Goal: Task Accomplishment & Management: Manage account settings

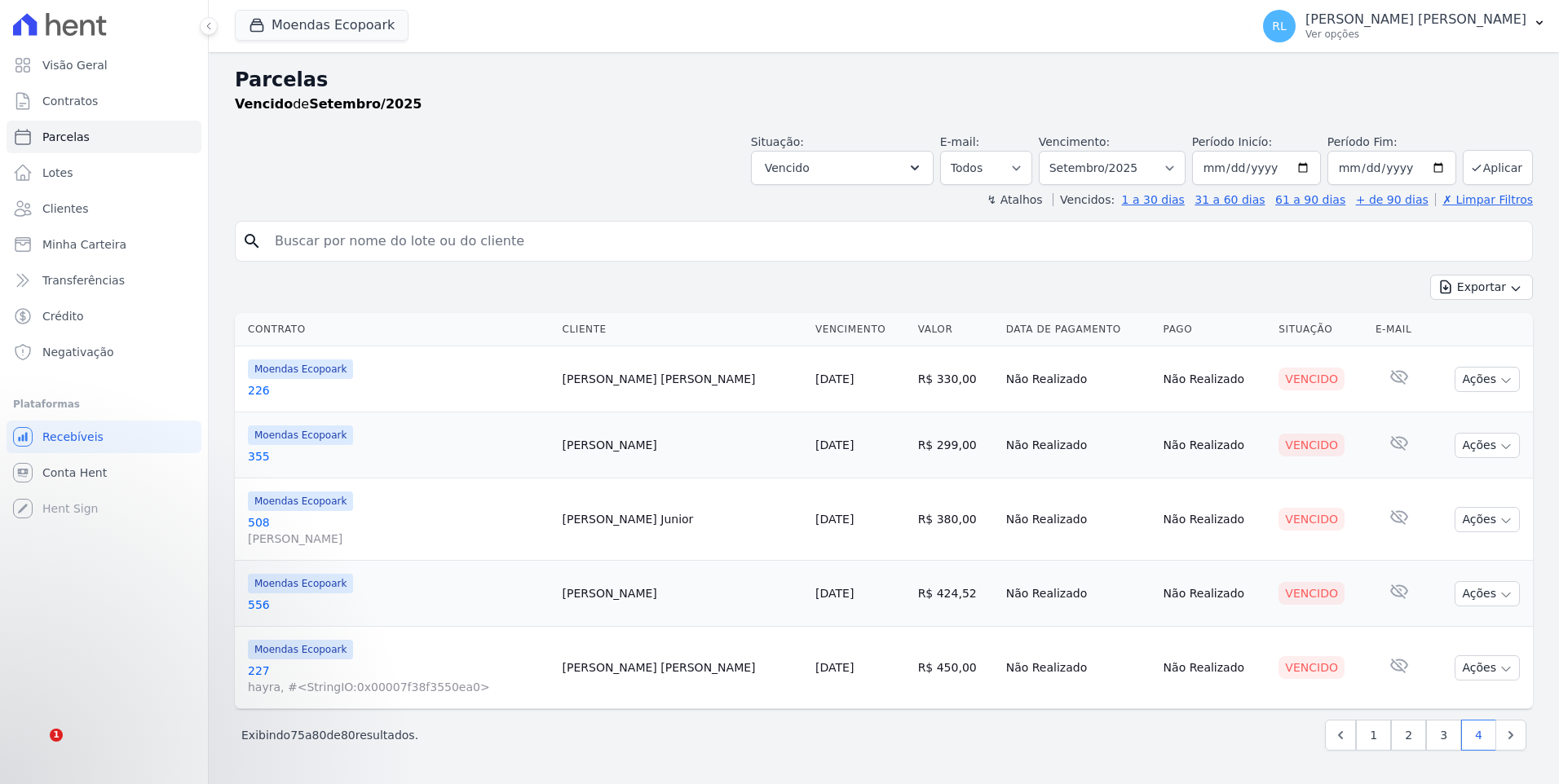
select select
click at [128, 699] on p "[PERSON_NAME] • Há 49min" at bounding box center [189, 696] width 210 height 14
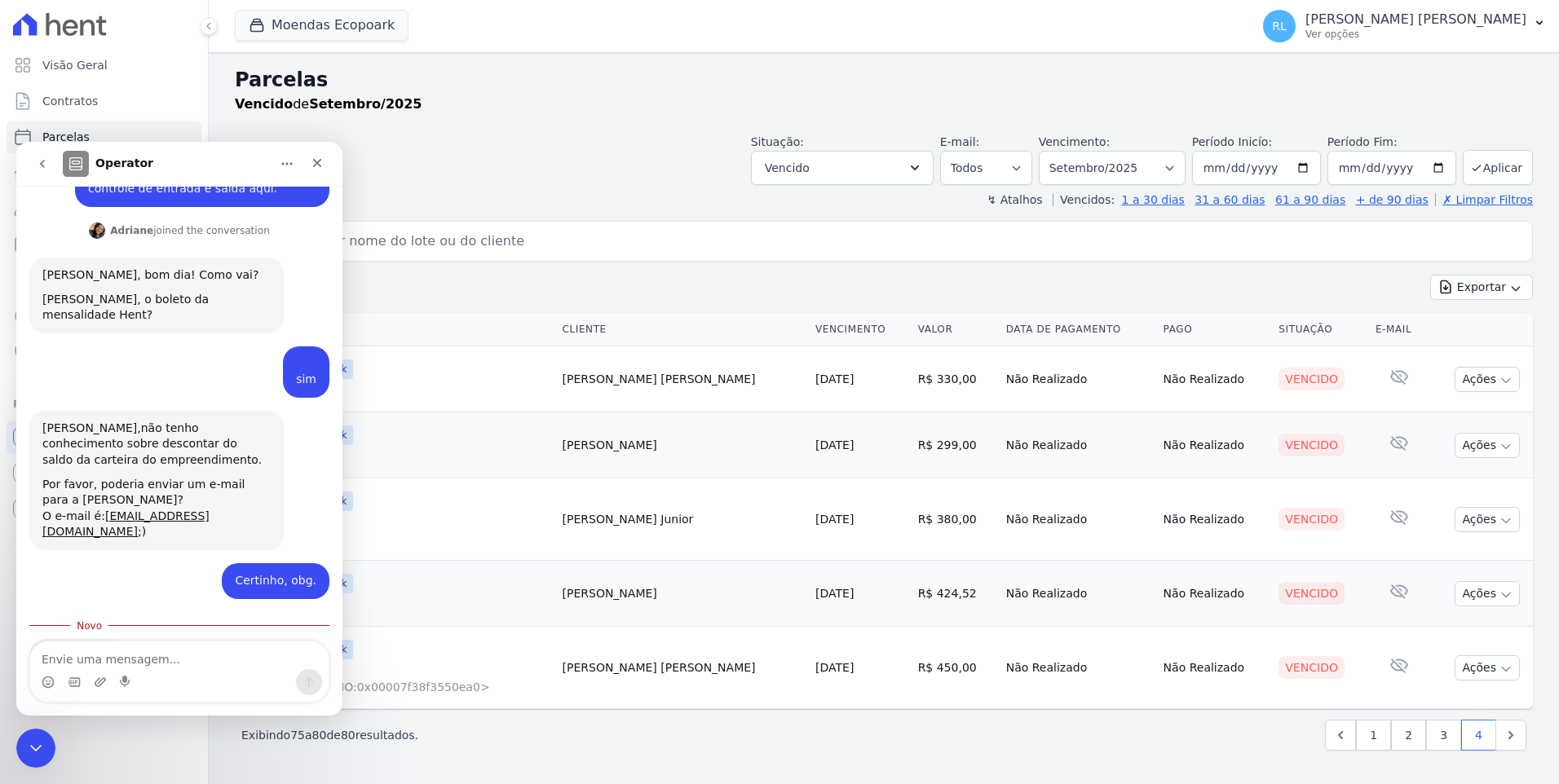
scroll to position [376, 0]
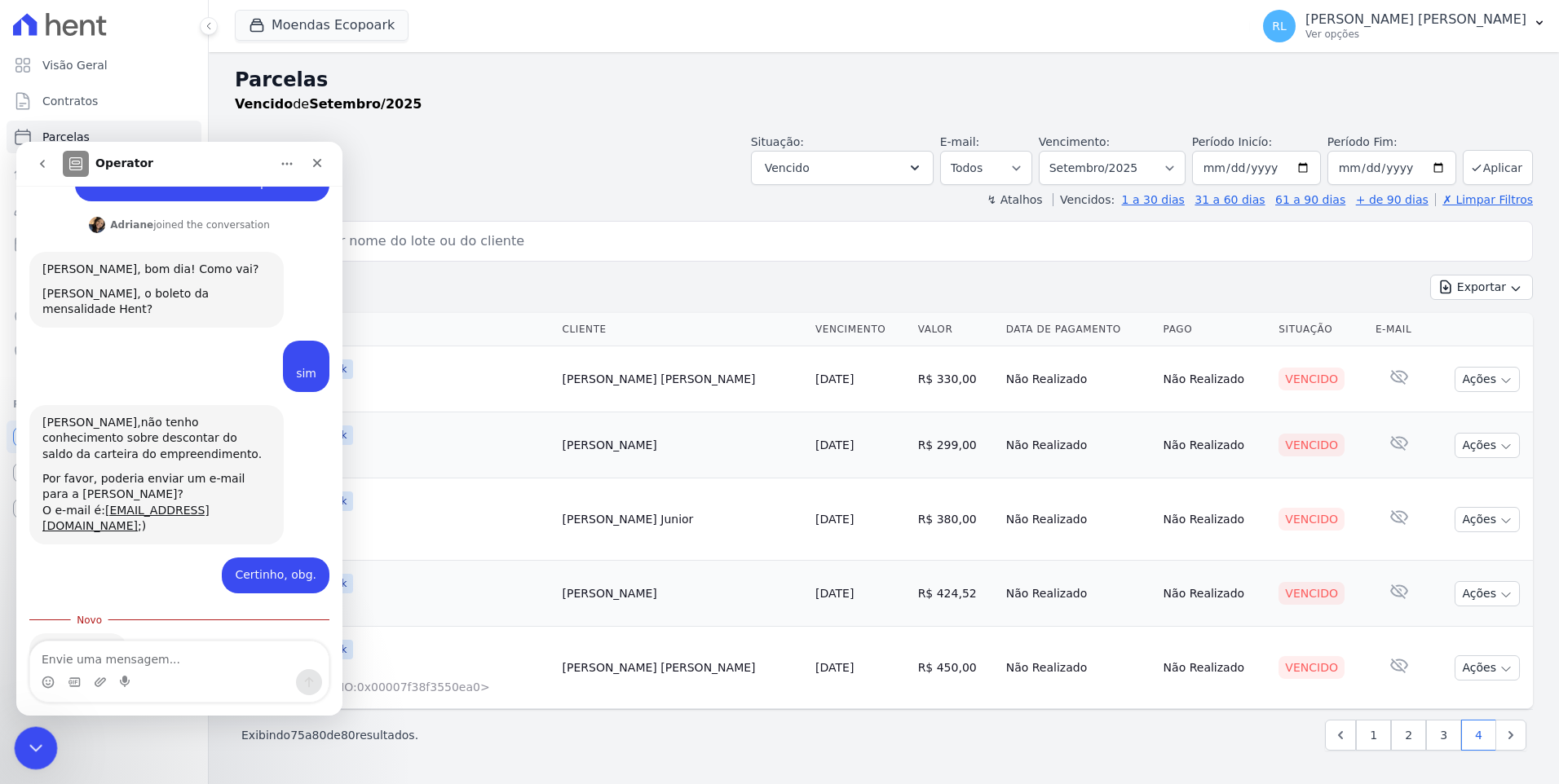
click at [40, 739] on icon "Encerramento do Messenger da Intercom" at bounding box center [33, 745] width 20 height 20
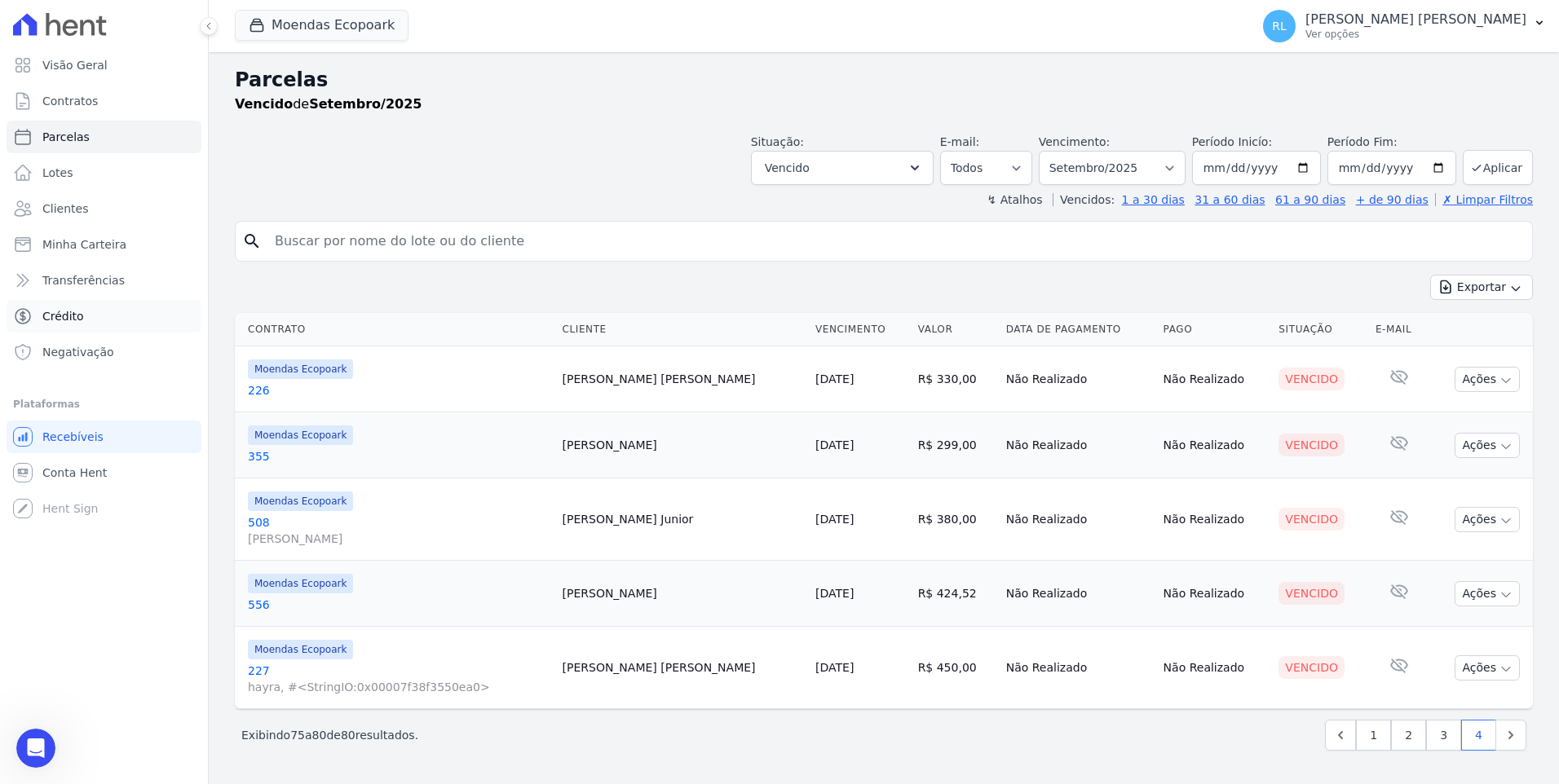
scroll to position [349, 0]
click at [102, 238] on span "Minha Carteira" at bounding box center [84, 244] width 84 height 16
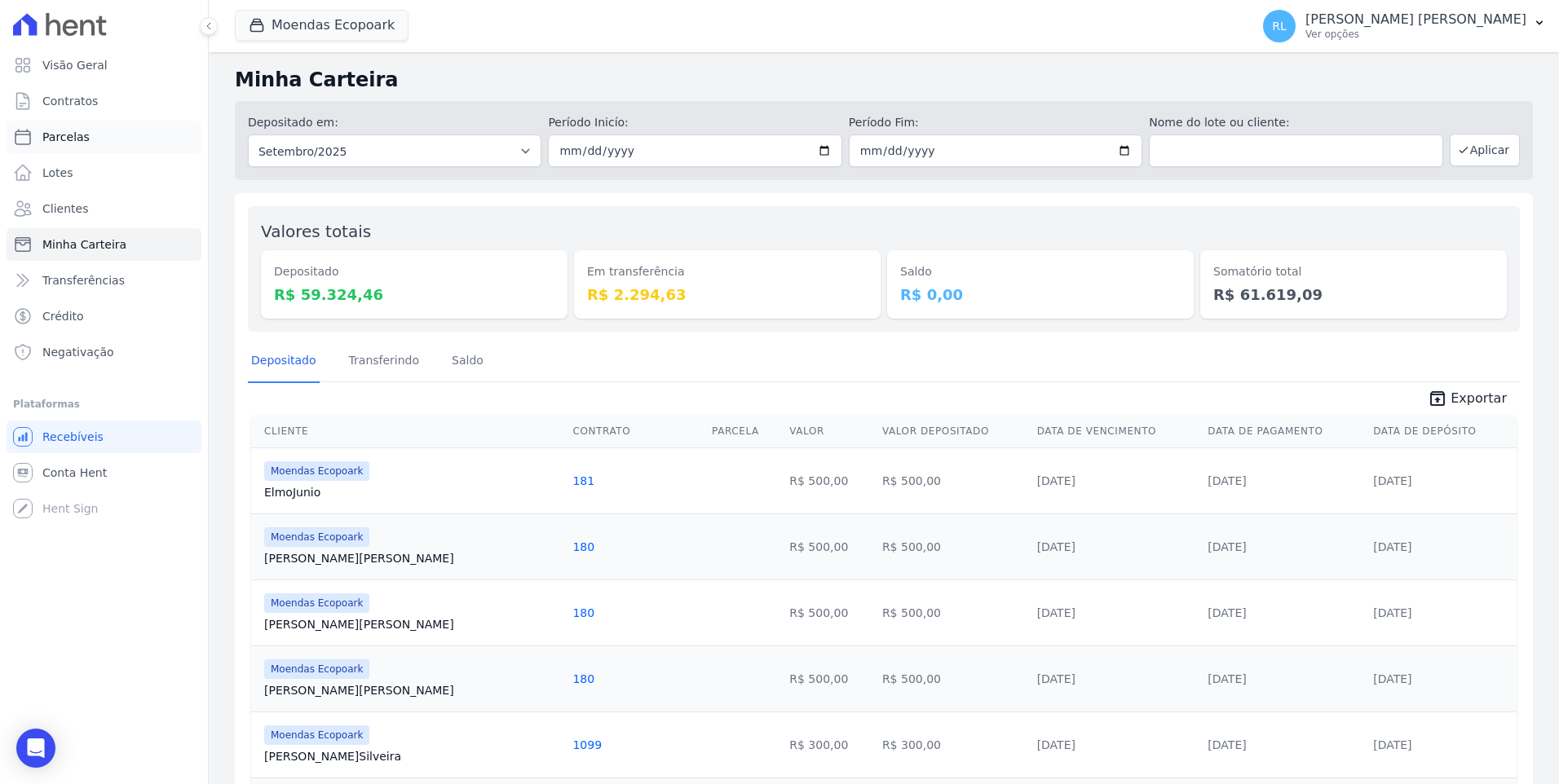
click at [88, 141] on link "Parcelas" at bounding box center [103, 137] width 195 height 32
select select
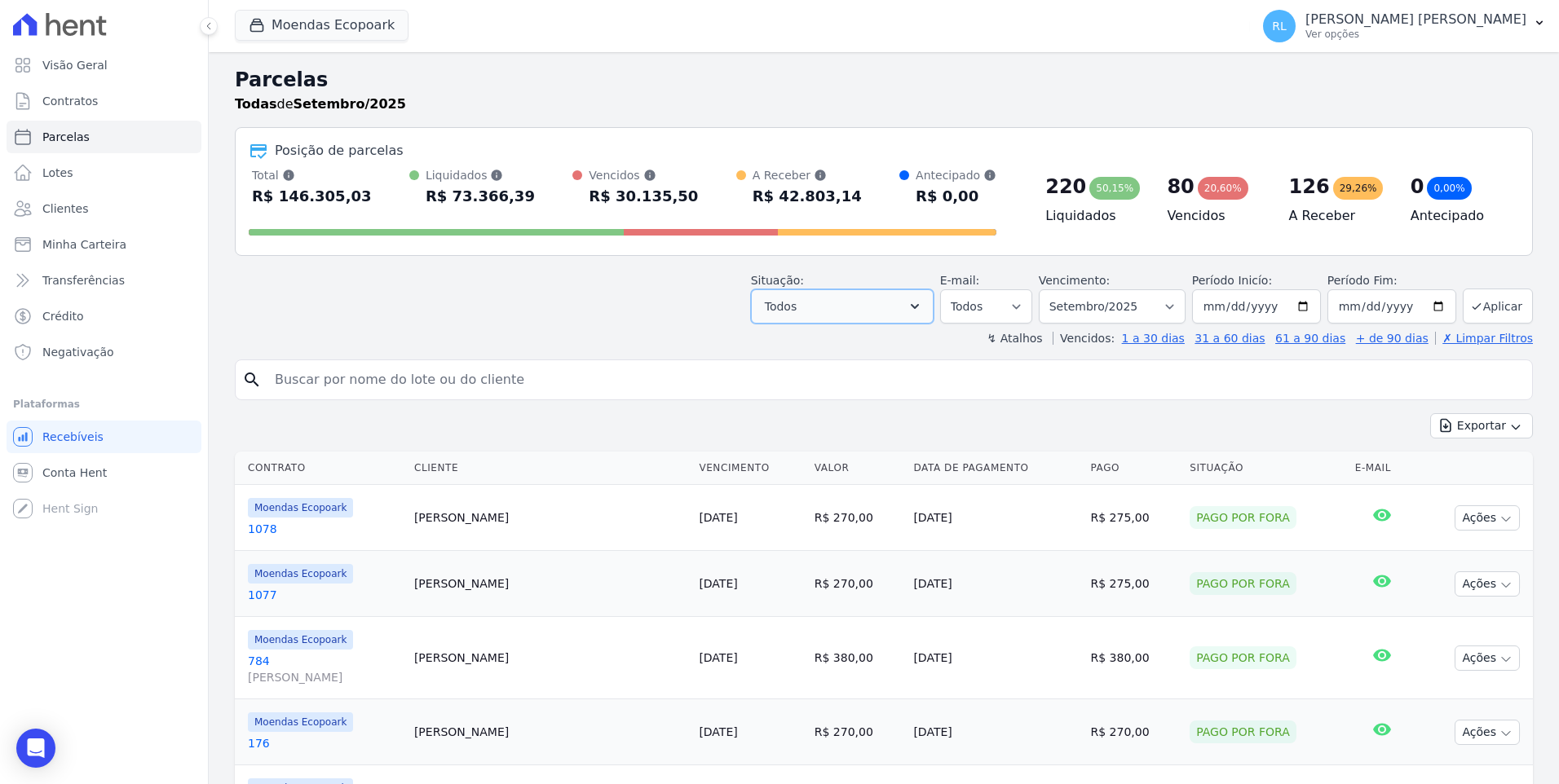
click at [914, 316] on button "Todos" at bounding box center [842, 306] width 182 height 34
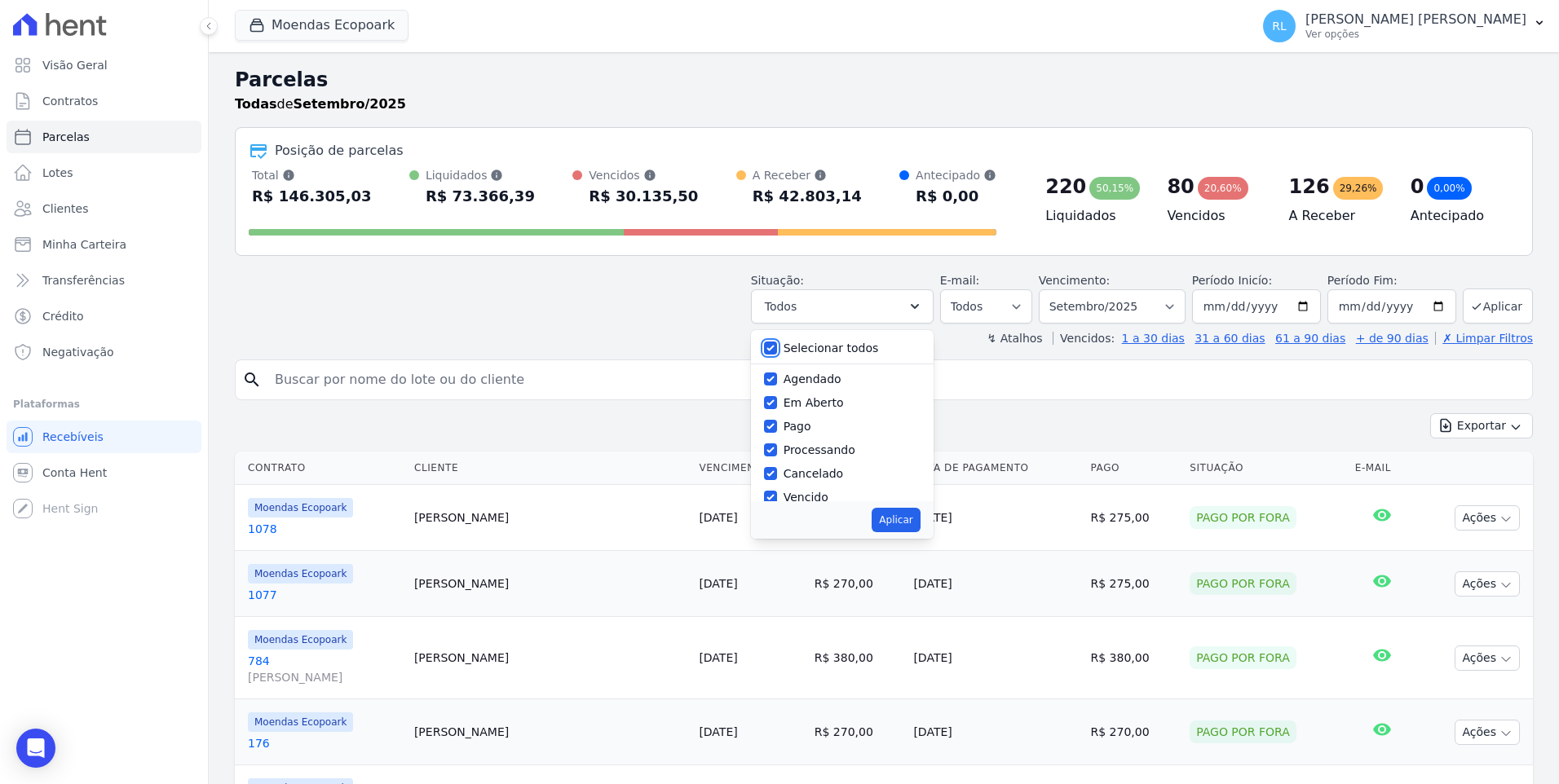
click at [777, 351] on input "Selecionar todos" at bounding box center [770, 348] width 13 height 13
checkbox input "false"
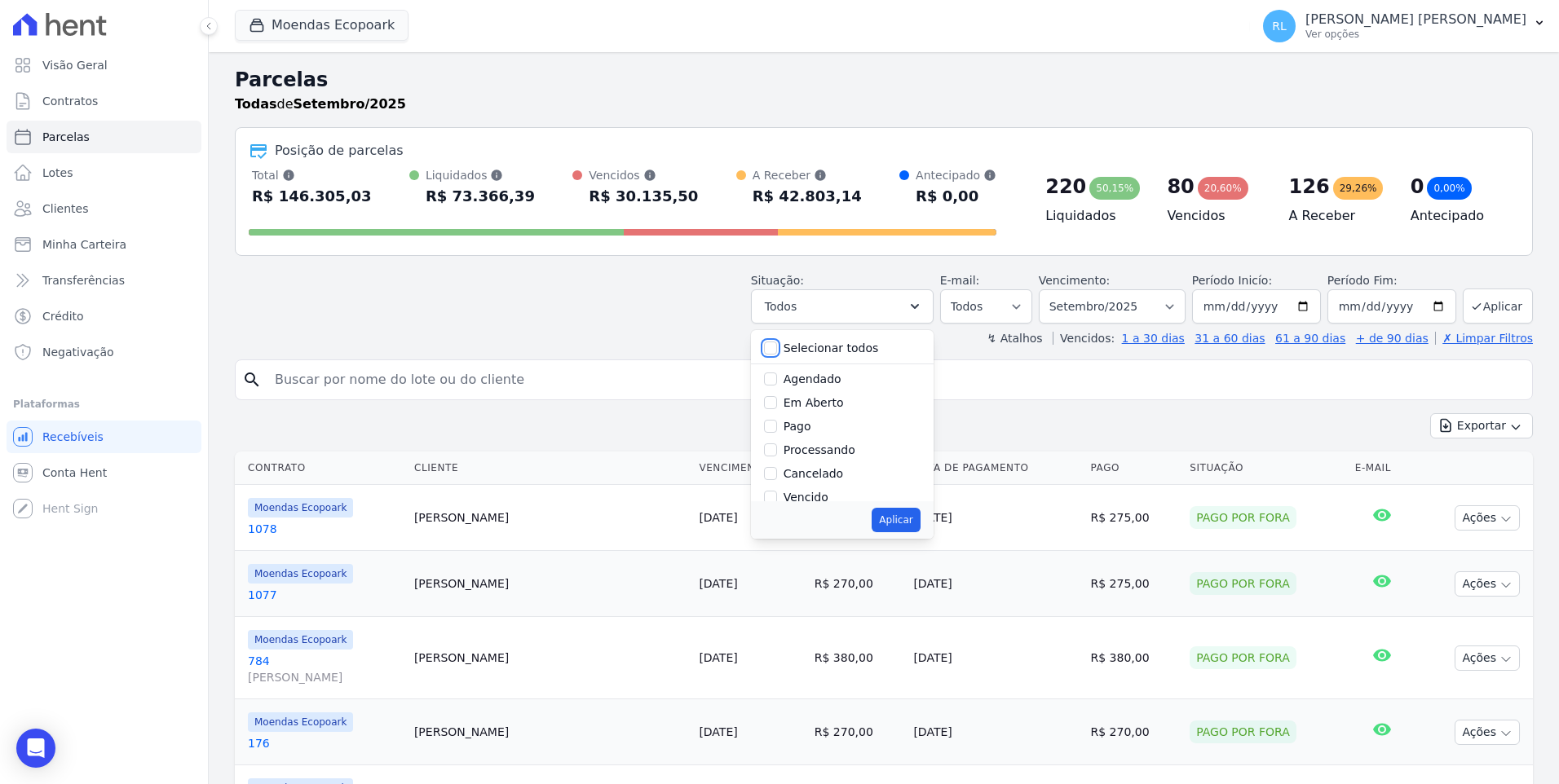
checkbox input "false"
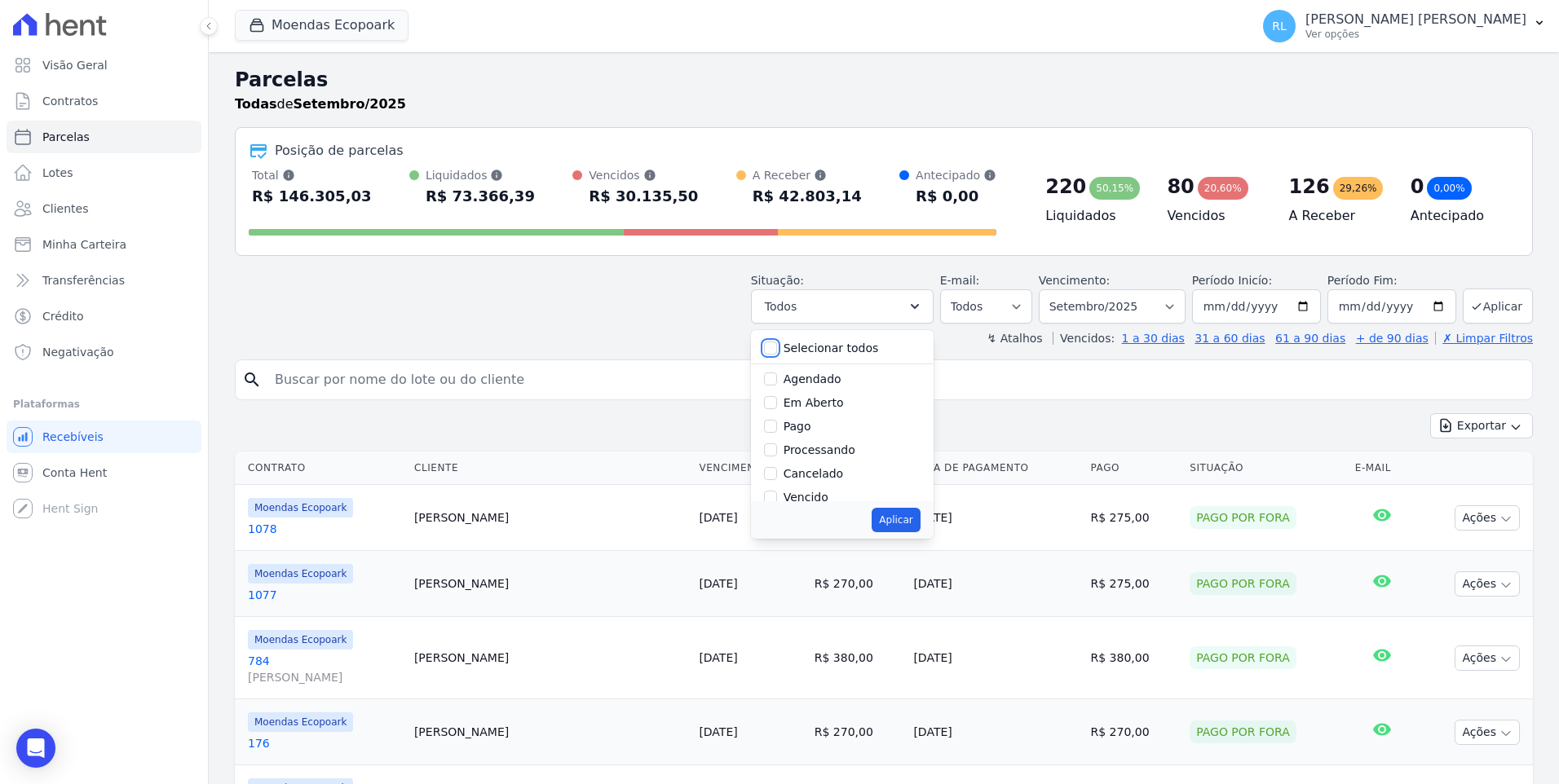
checkbox input "false"
click at [777, 500] on input "Vencido" at bounding box center [770, 497] width 13 height 13
checkbox input "true"
click at [913, 517] on button "Aplicar" at bounding box center [896, 519] width 49 height 24
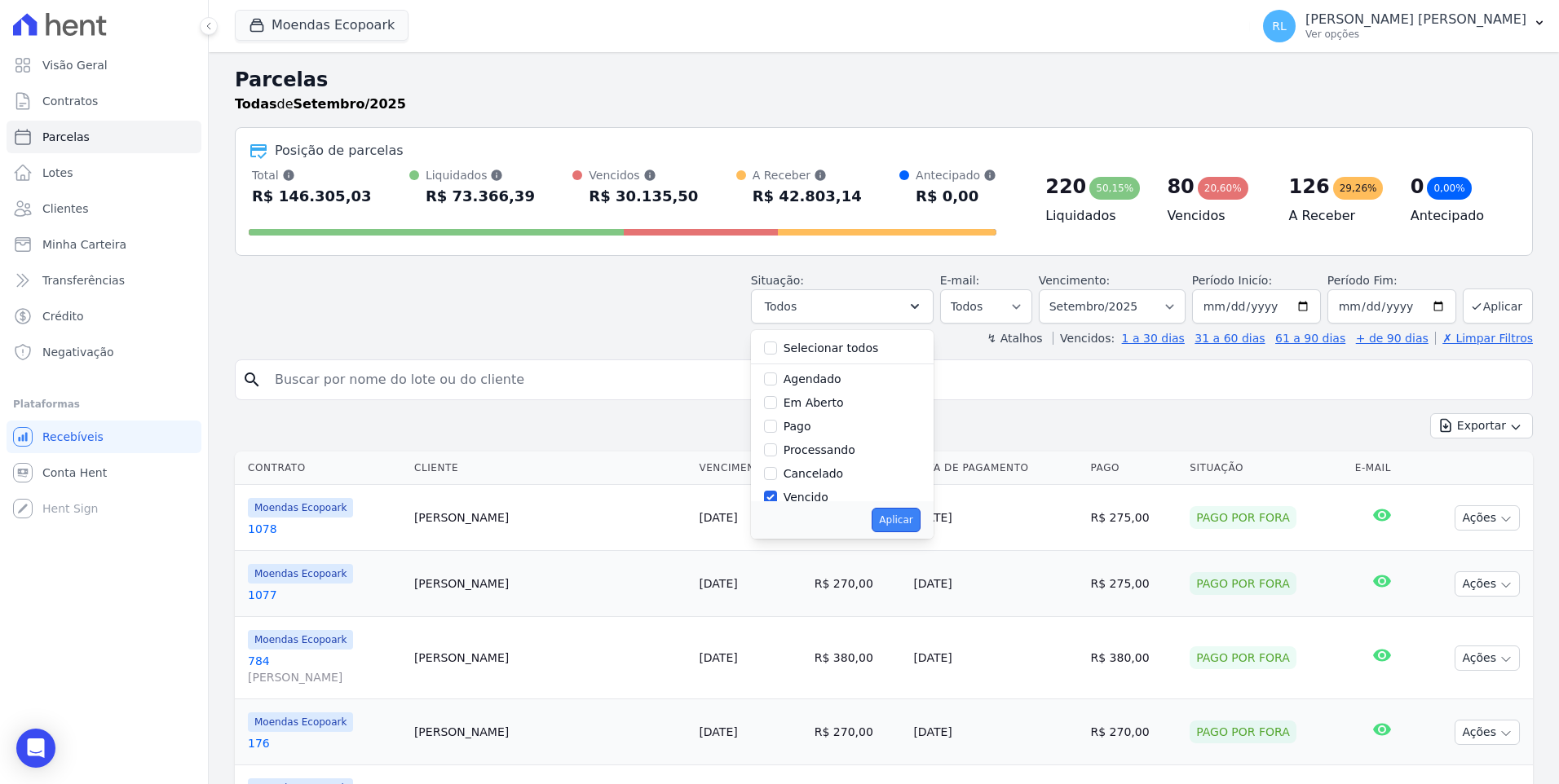
select select "overdue"
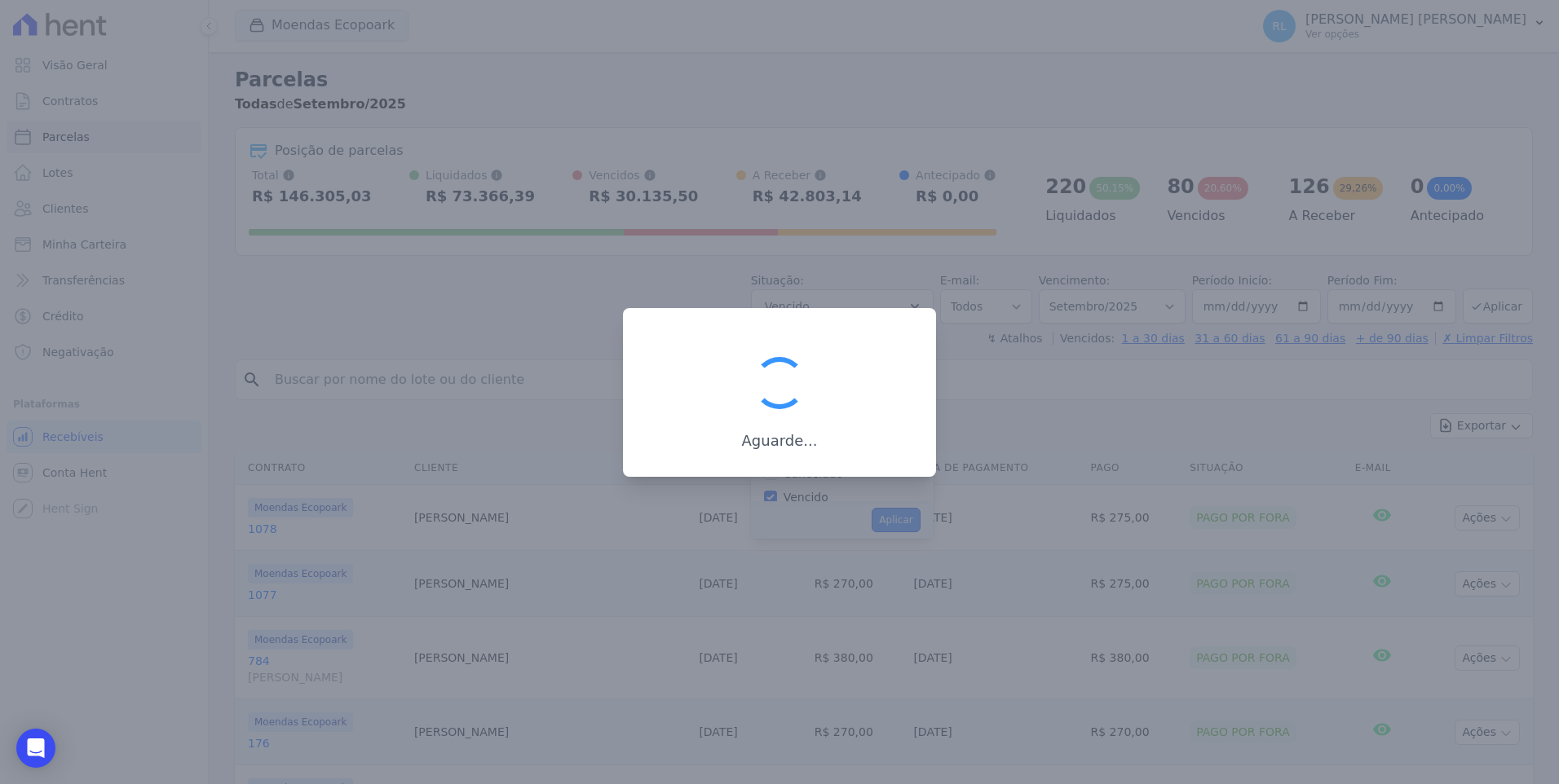
scroll to position [30, 0]
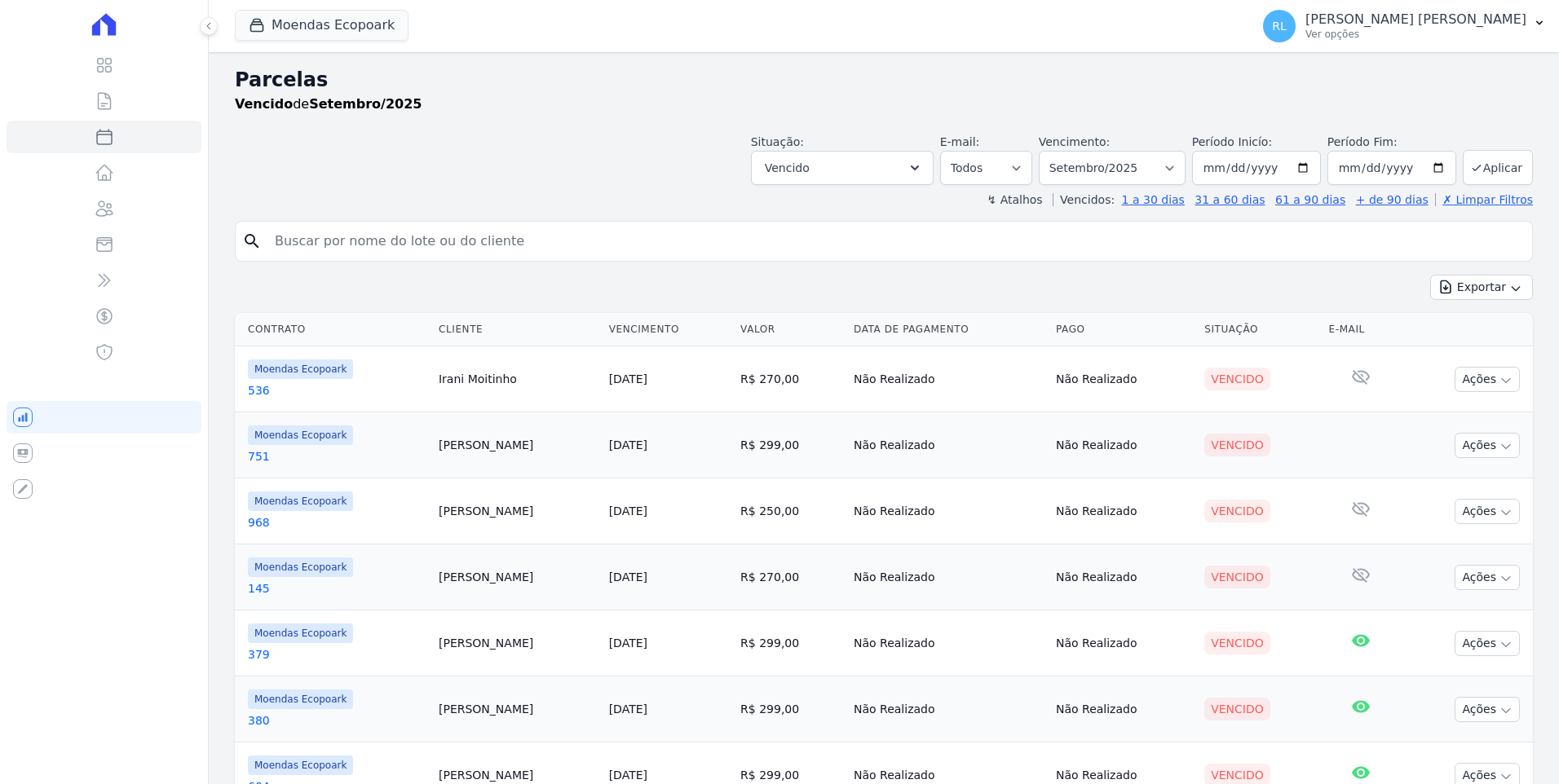
select select
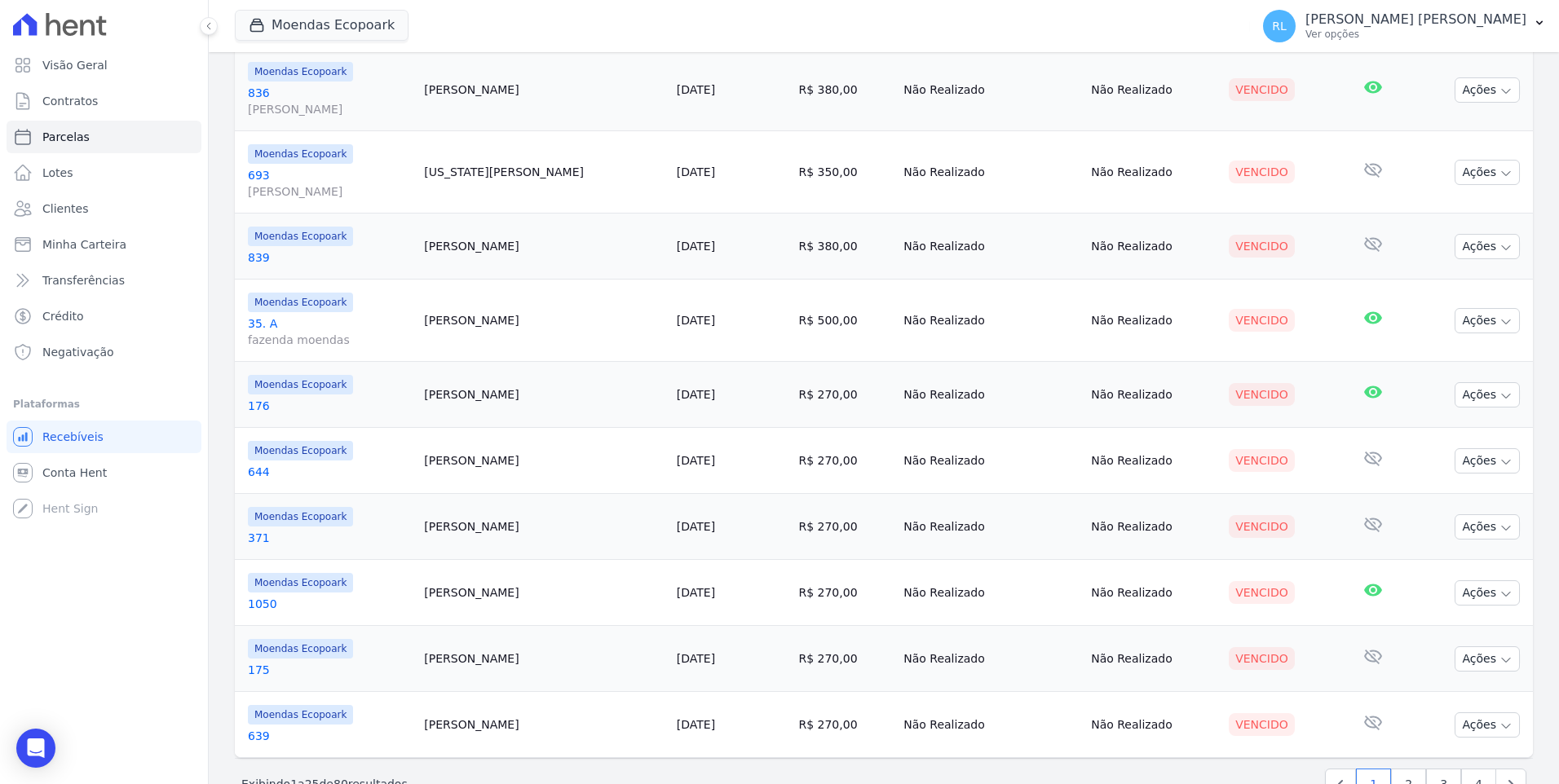
scroll to position [1349, 0]
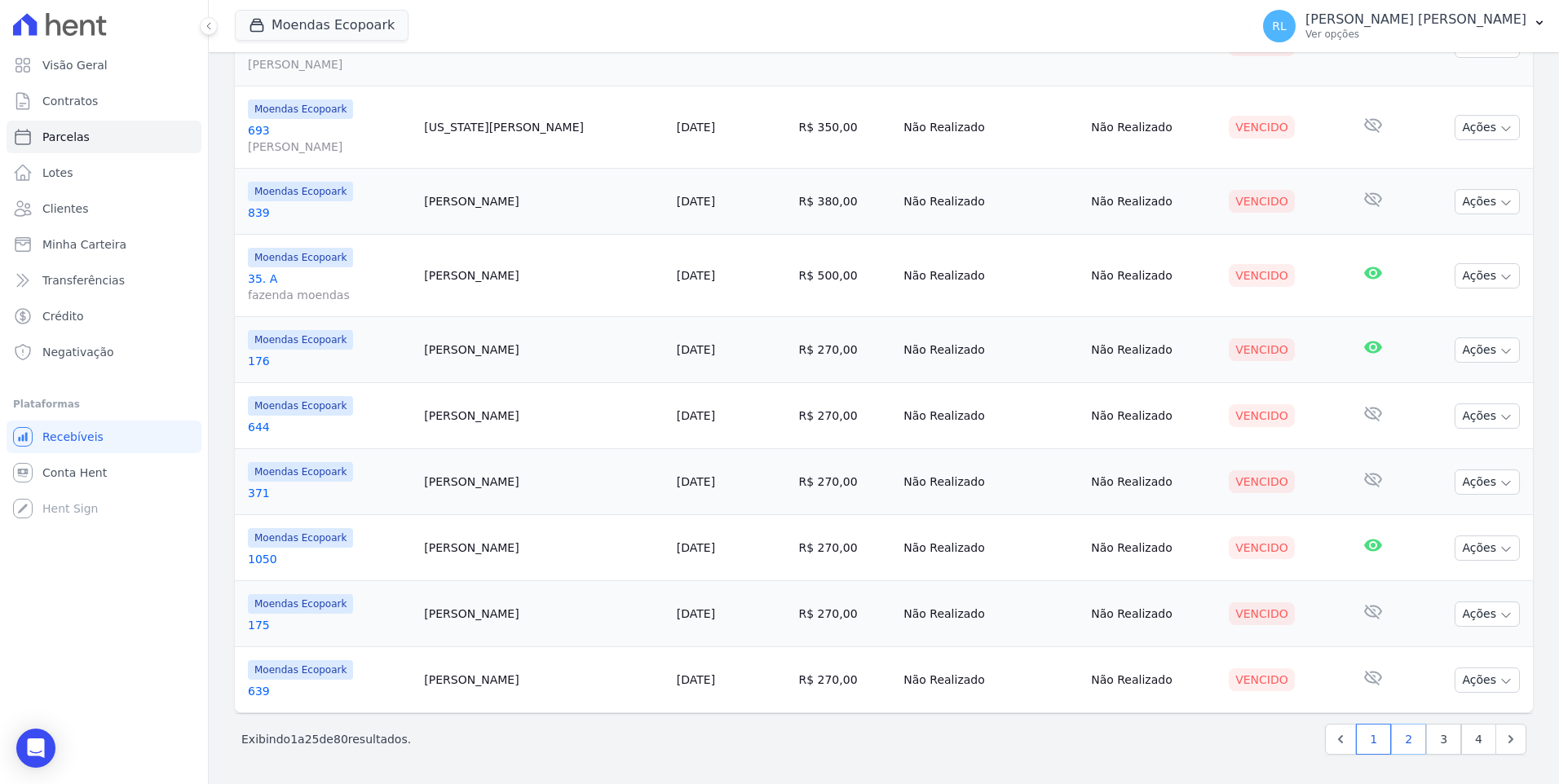
click at [1405, 738] on link "2" at bounding box center [1408, 739] width 35 height 31
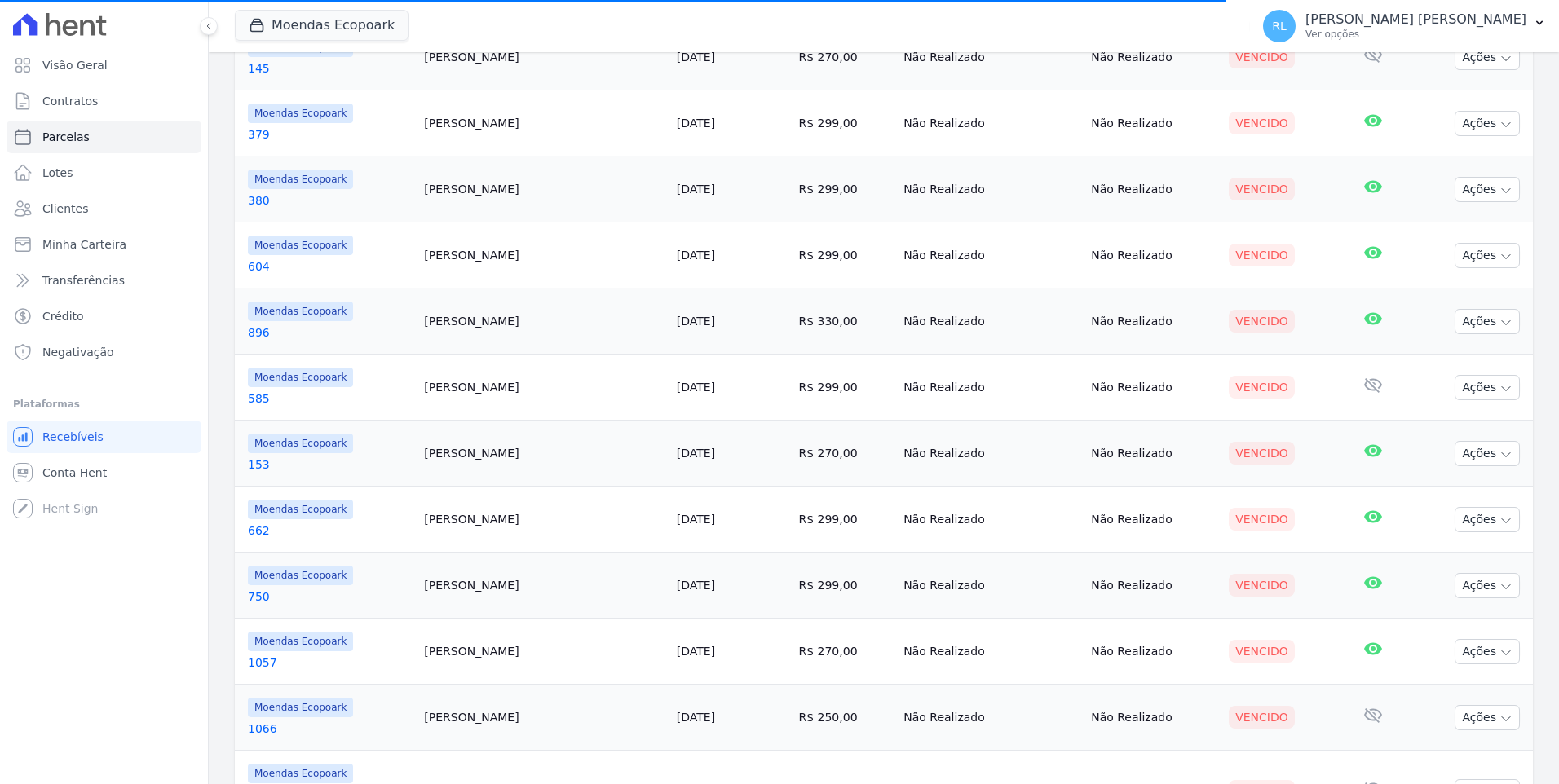
scroll to position [127, 0]
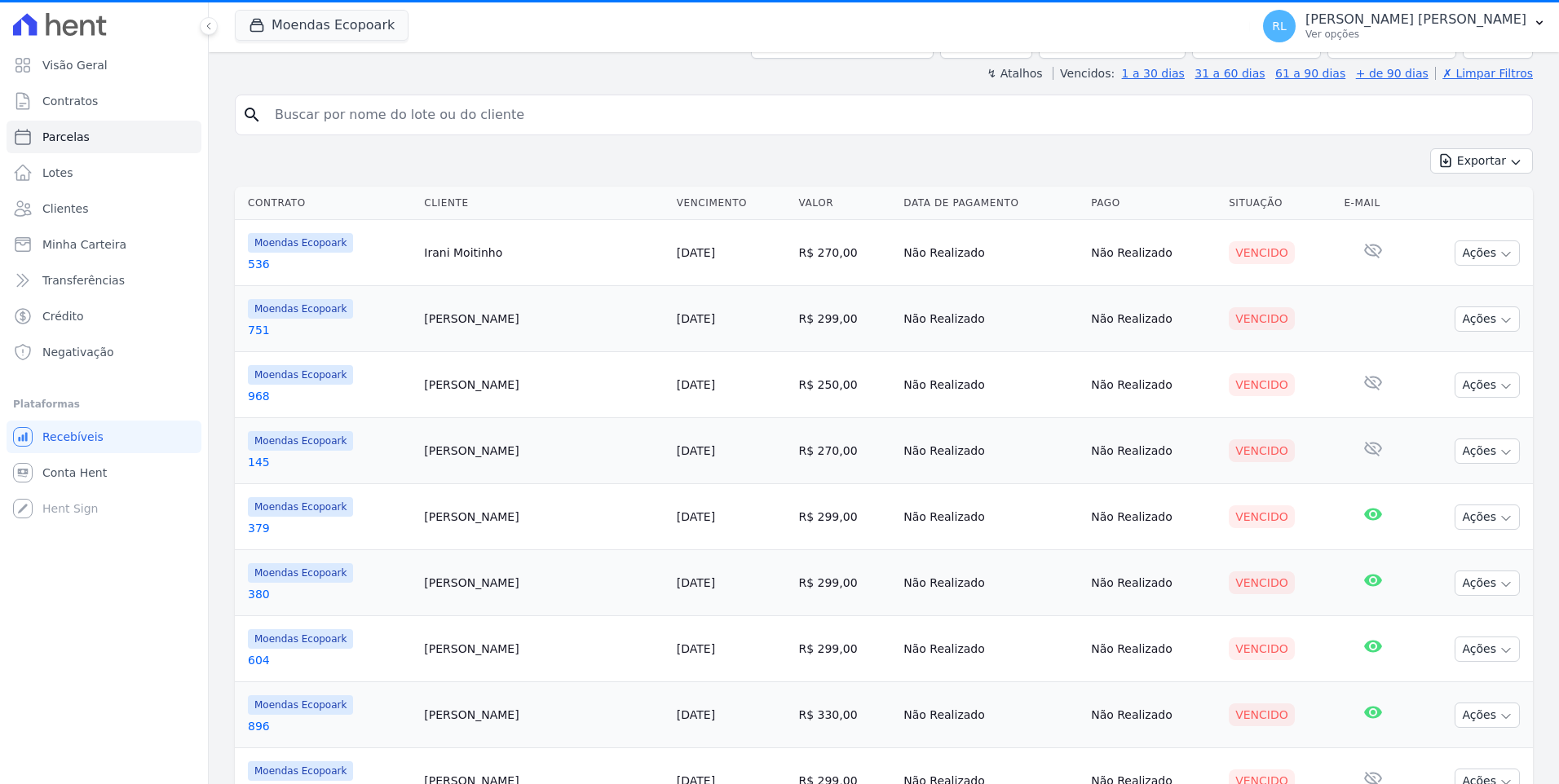
select select
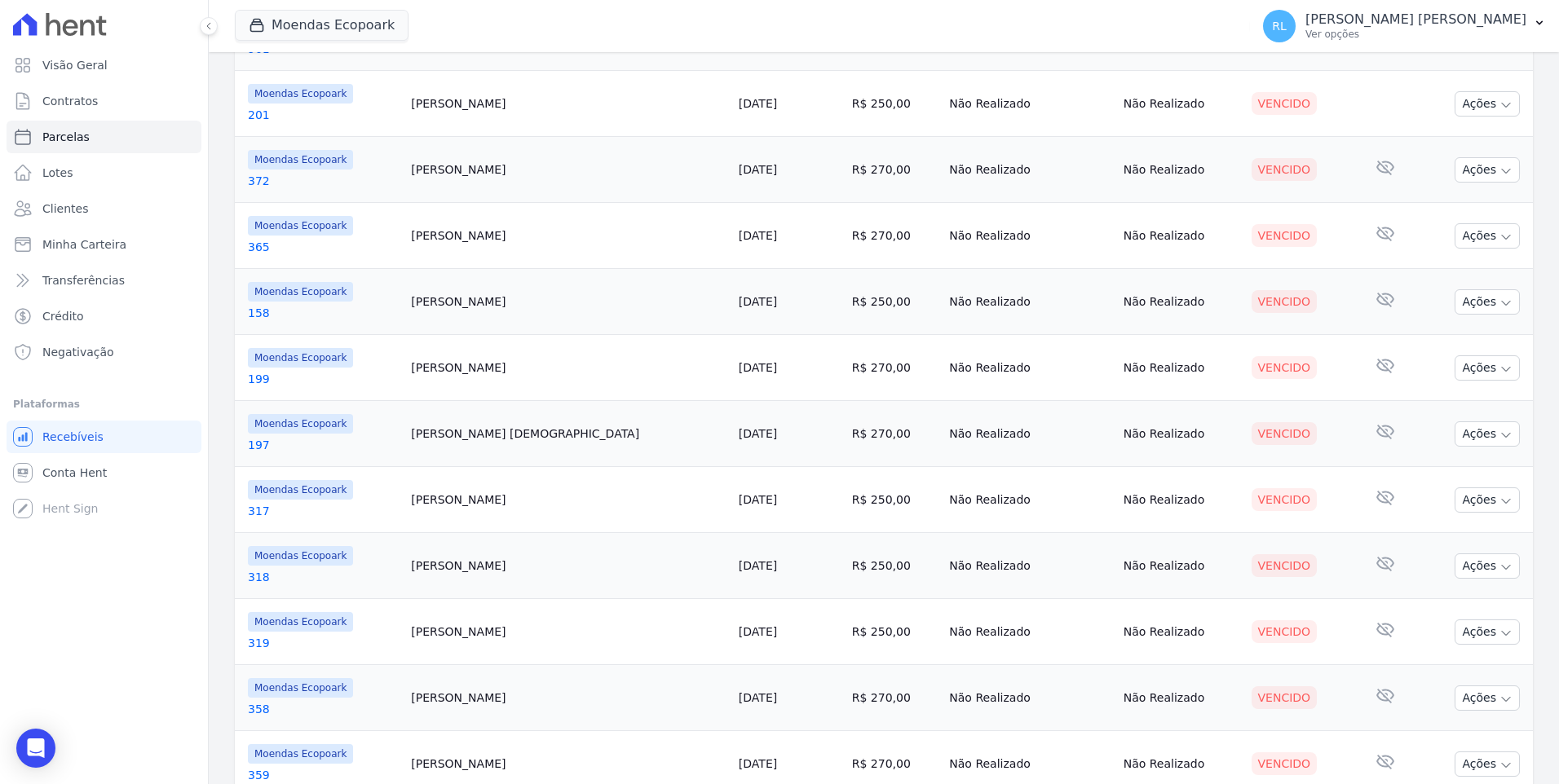
scroll to position [489, 0]
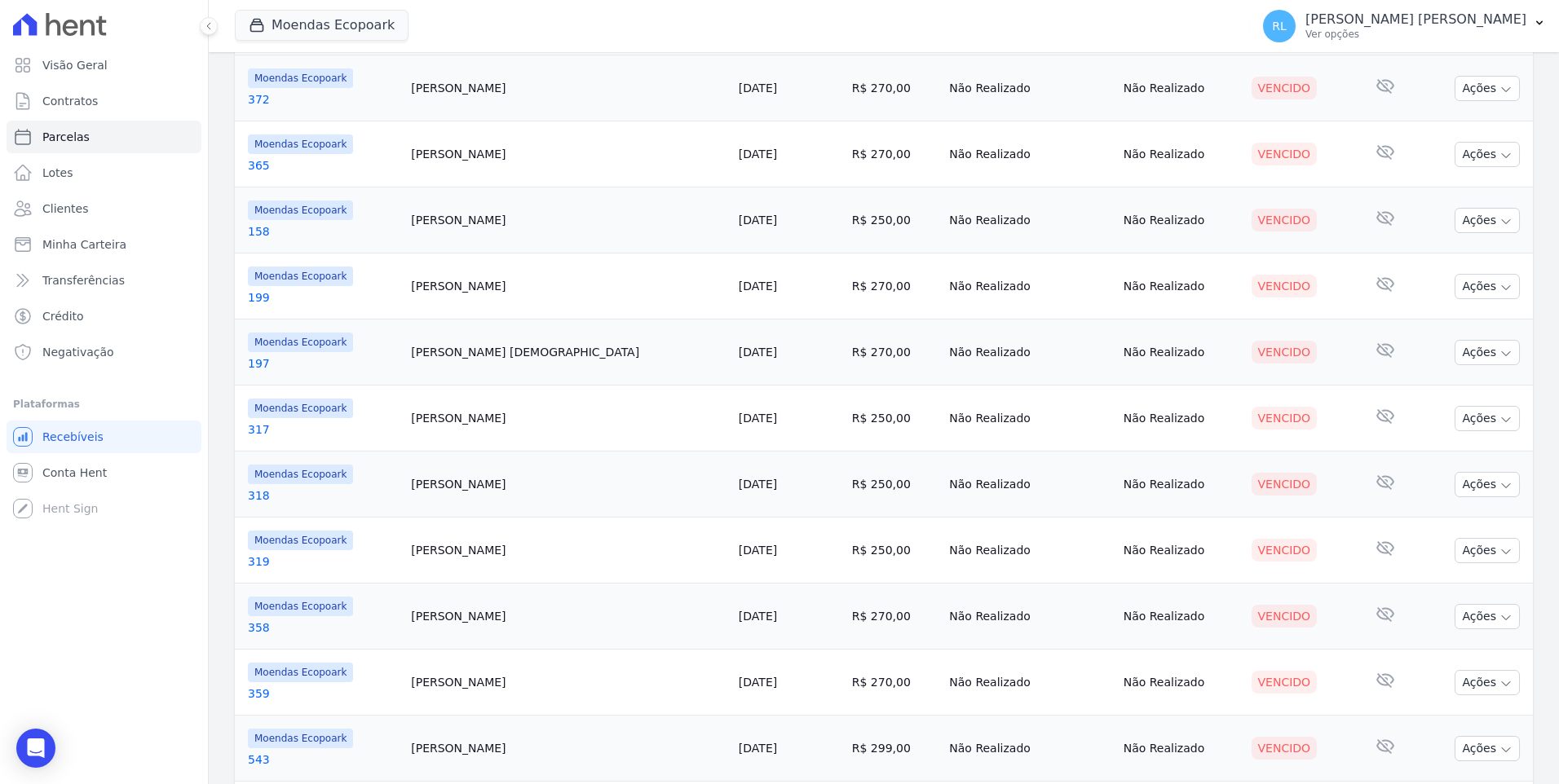
drag, startPoint x: 461, startPoint y: 223, endPoint x: 263, endPoint y: 233, distance: 198.3
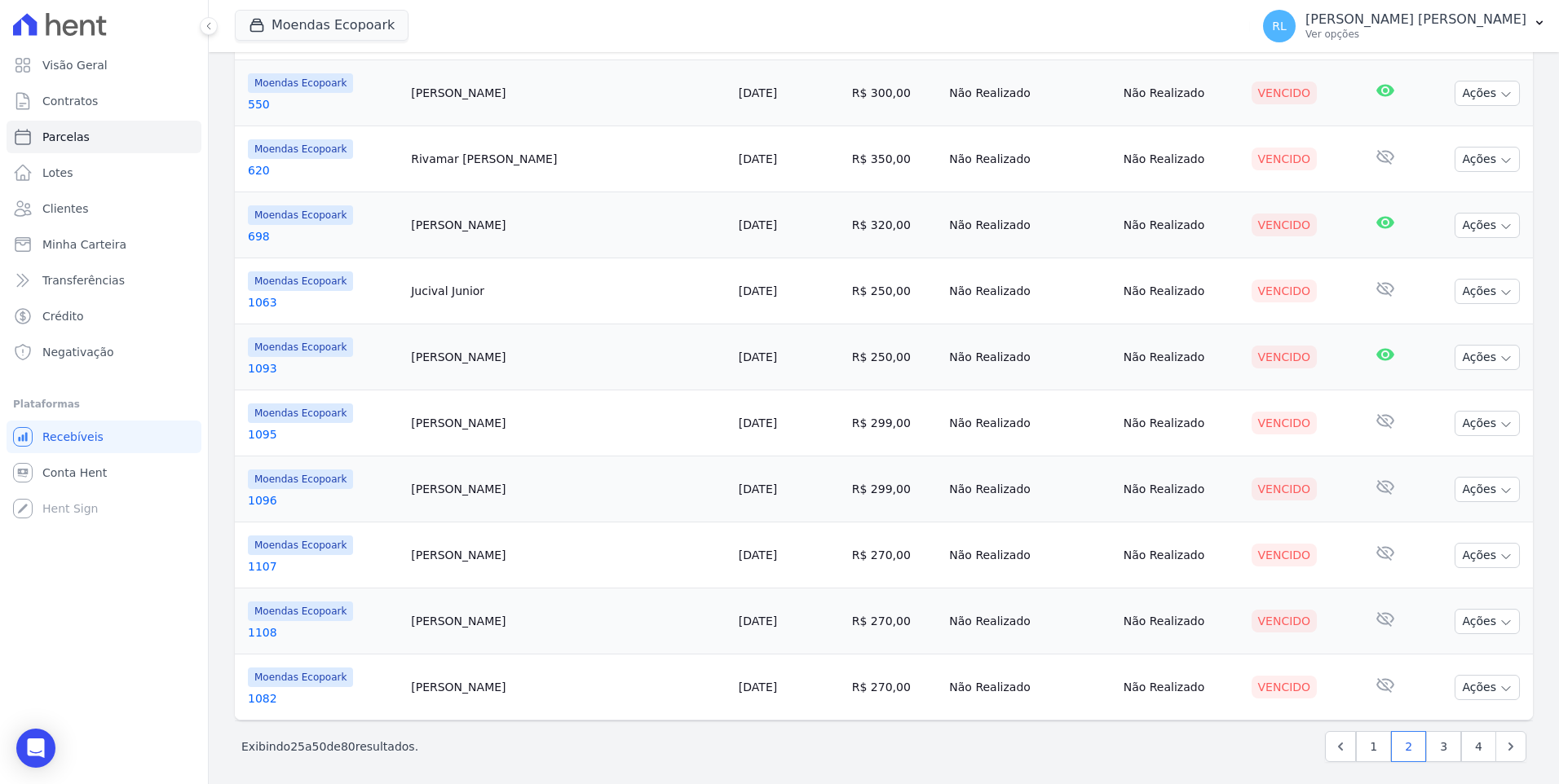
scroll to position [1283, 0]
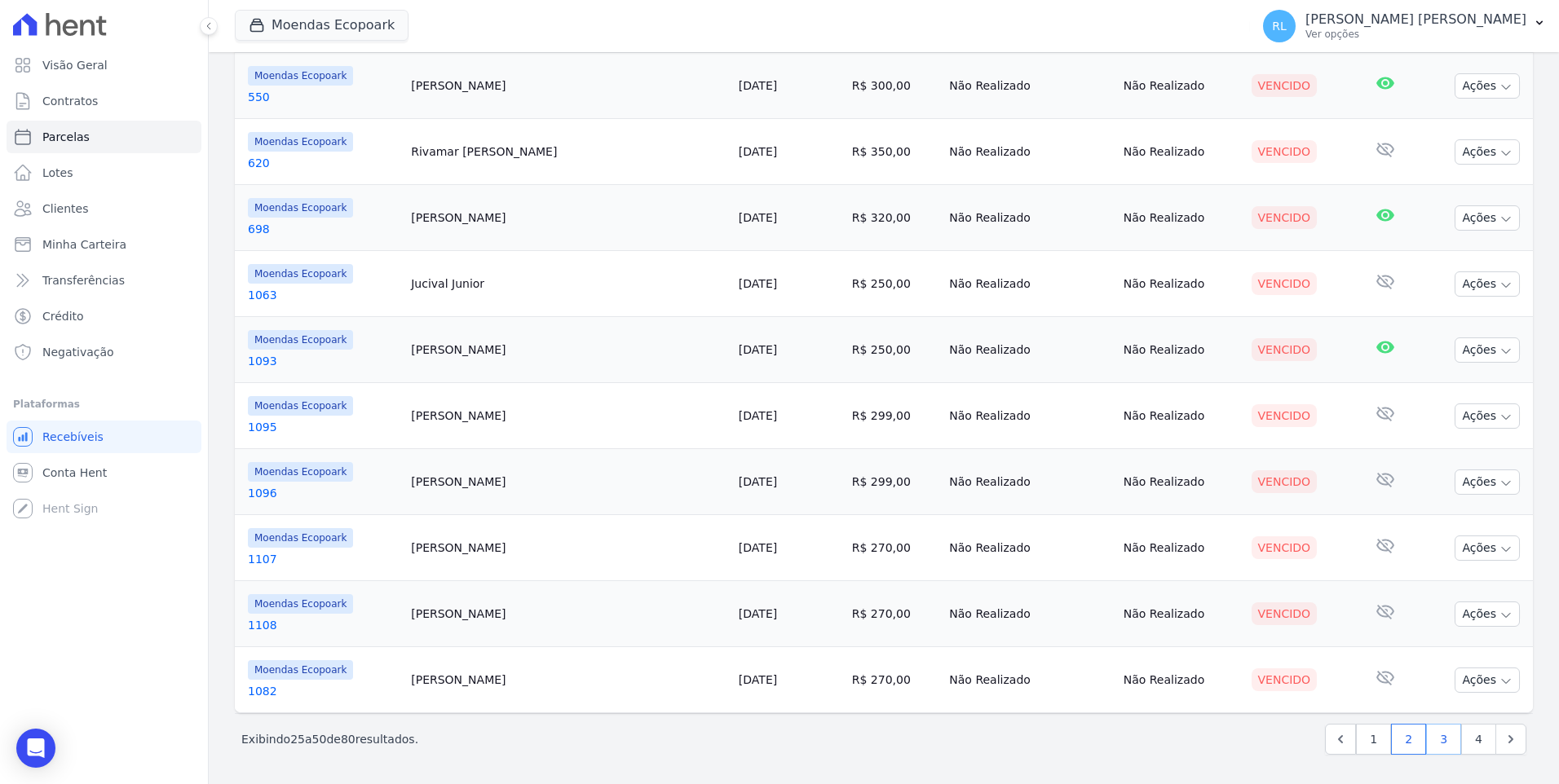
click at [1431, 735] on link "3" at bounding box center [1443, 739] width 35 height 31
select select
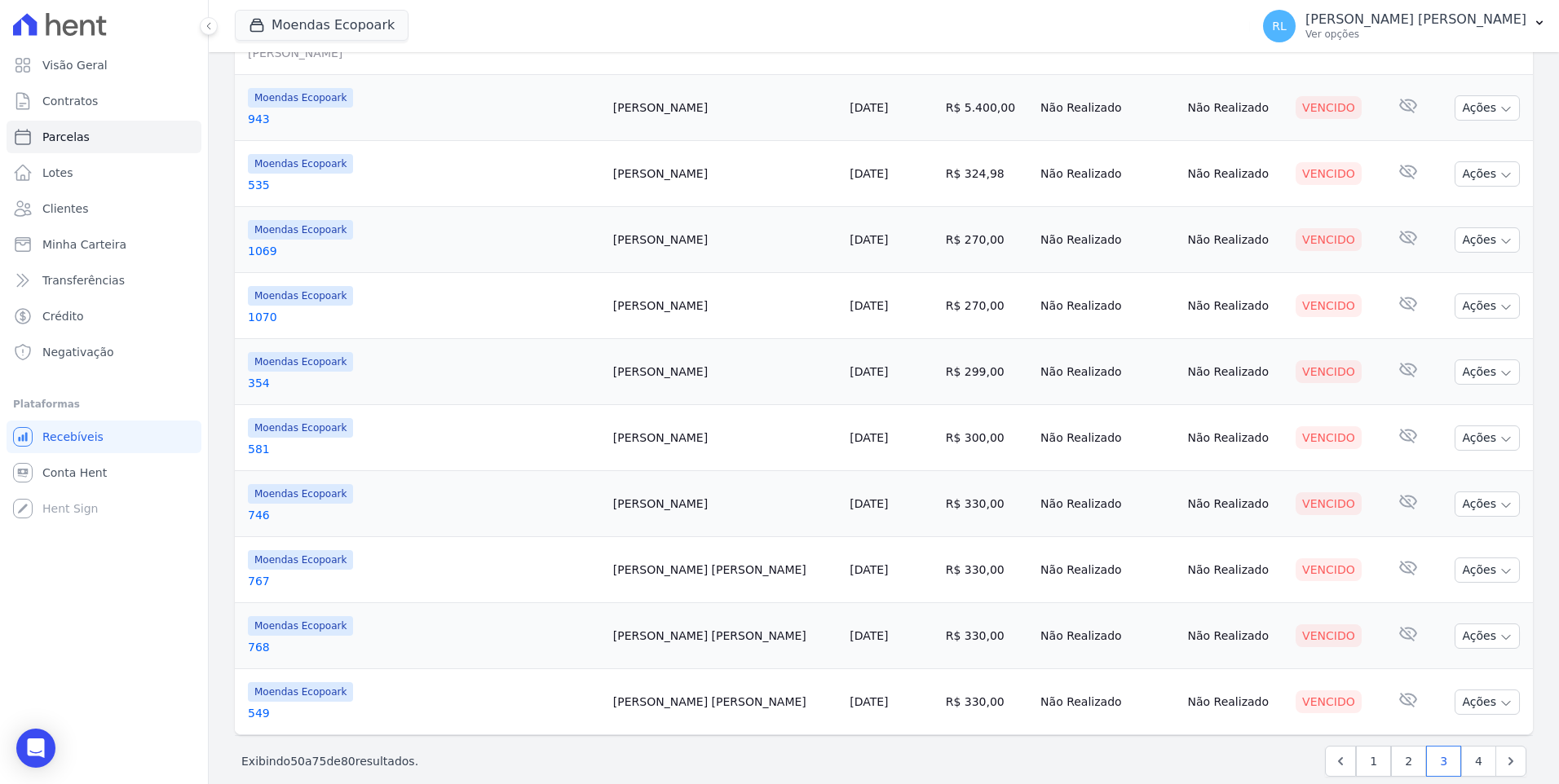
scroll to position [1447, 0]
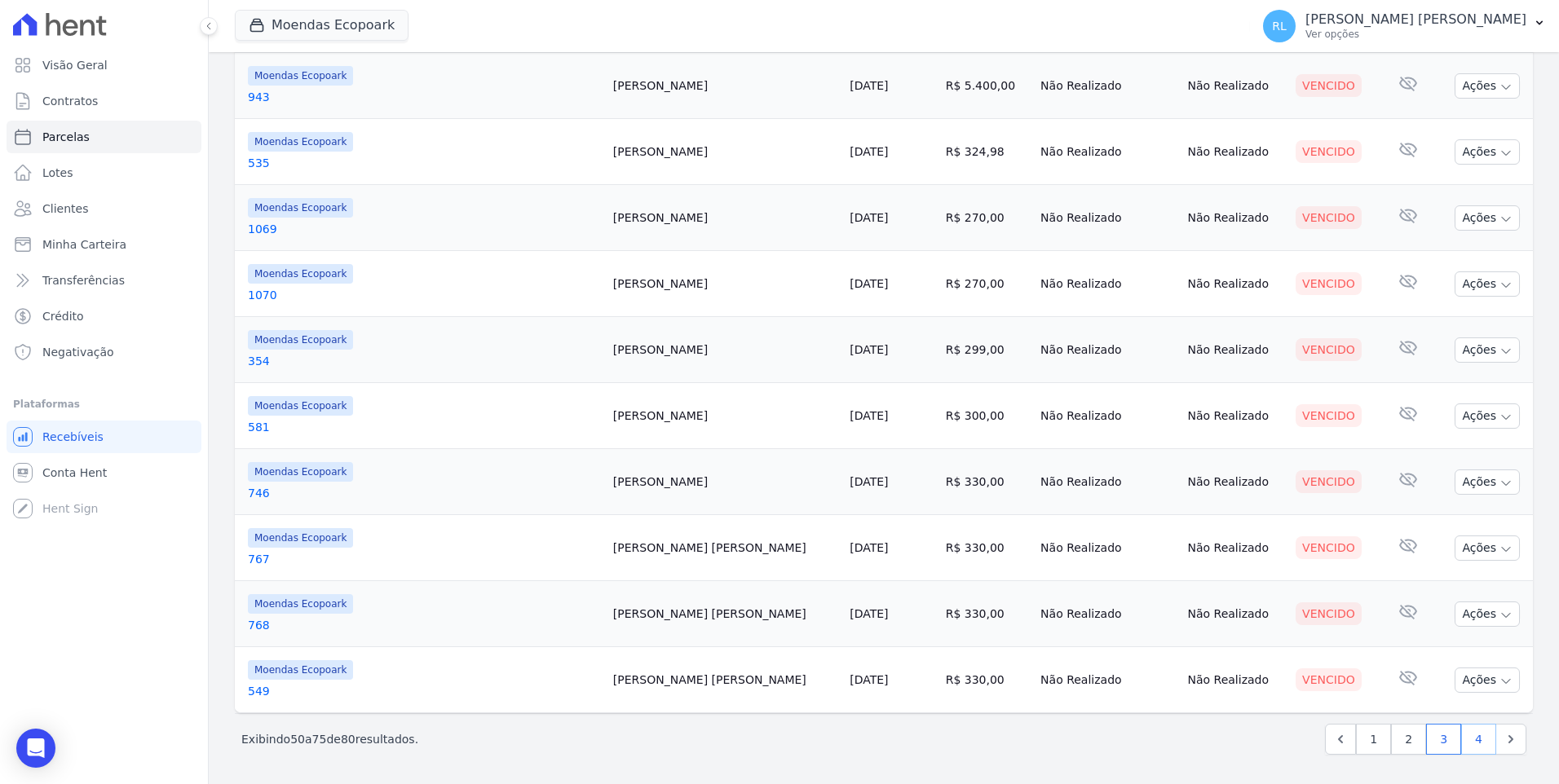
click at [1466, 732] on link "4" at bounding box center [1478, 739] width 35 height 31
select select
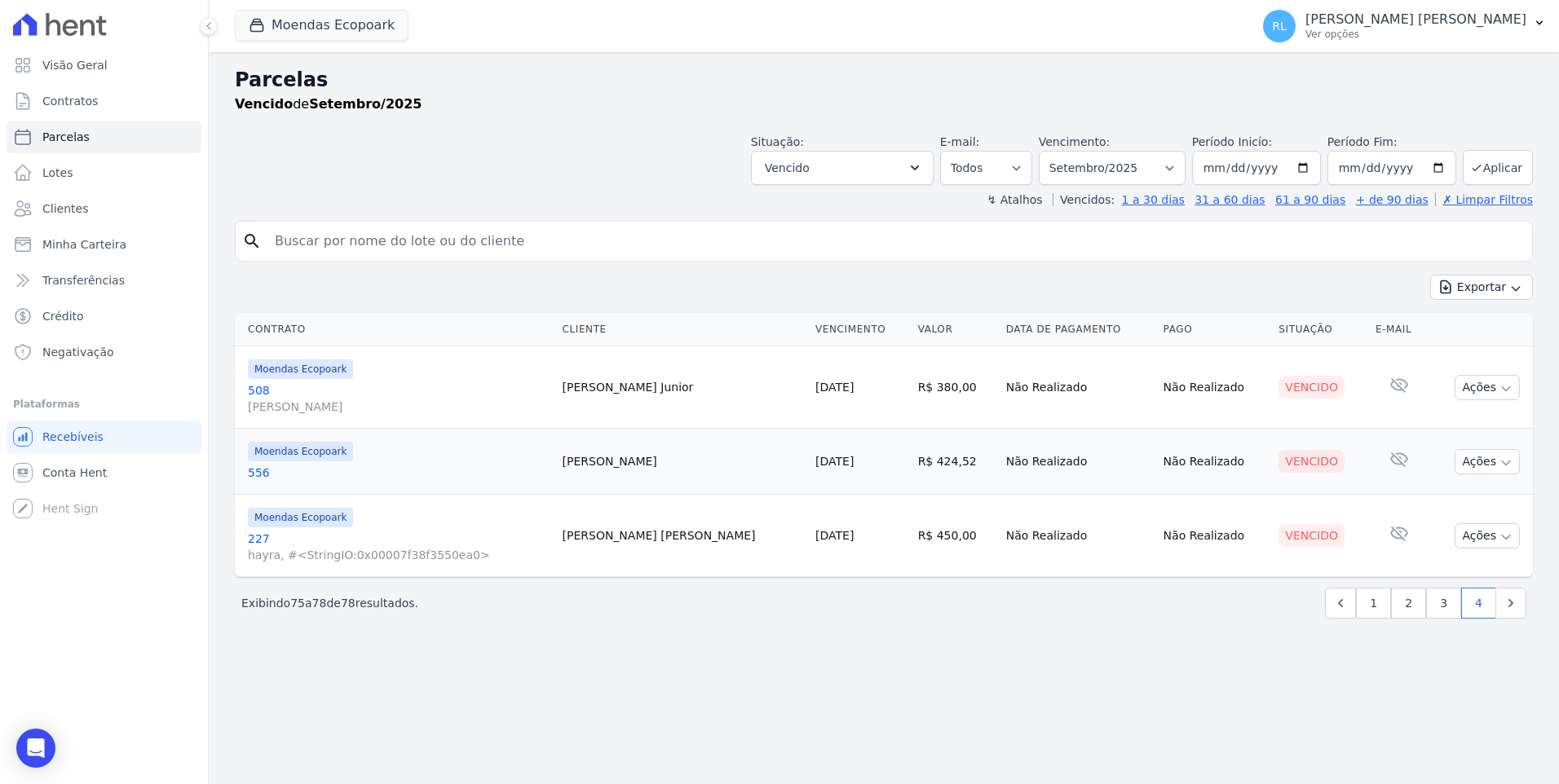
click at [298, 241] on input "search" at bounding box center [895, 241] width 1261 height 32
type input "ordiley"
select select
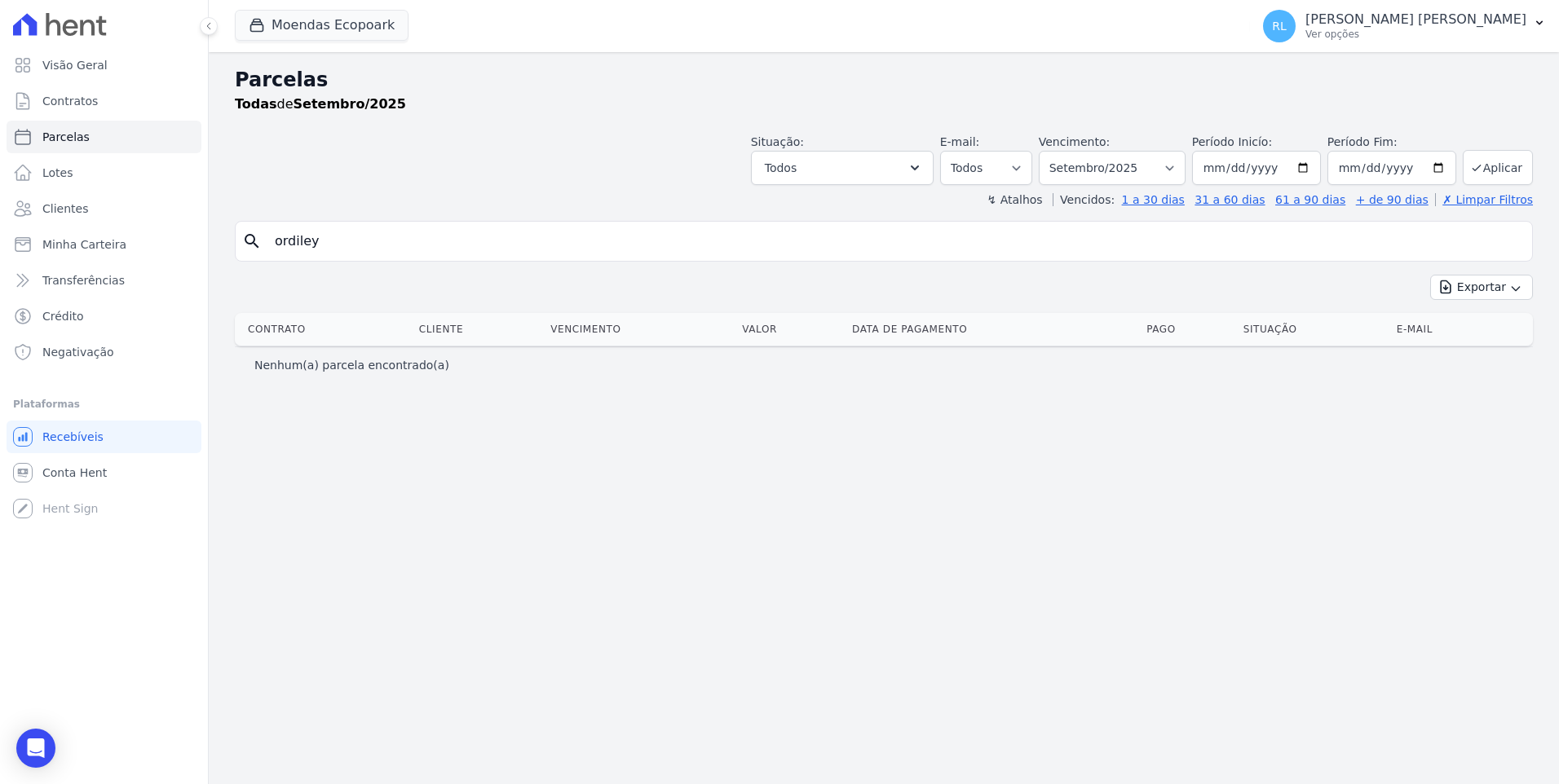
drag, startPoint x: 337, startPoint y: 245, endPoint x: 296, endPoint y: 239, distance: 41.4
click at [296, 239] on input "ordiley" at bounding box center [895, 241] width 1261 height 32
type input "ord"
select select
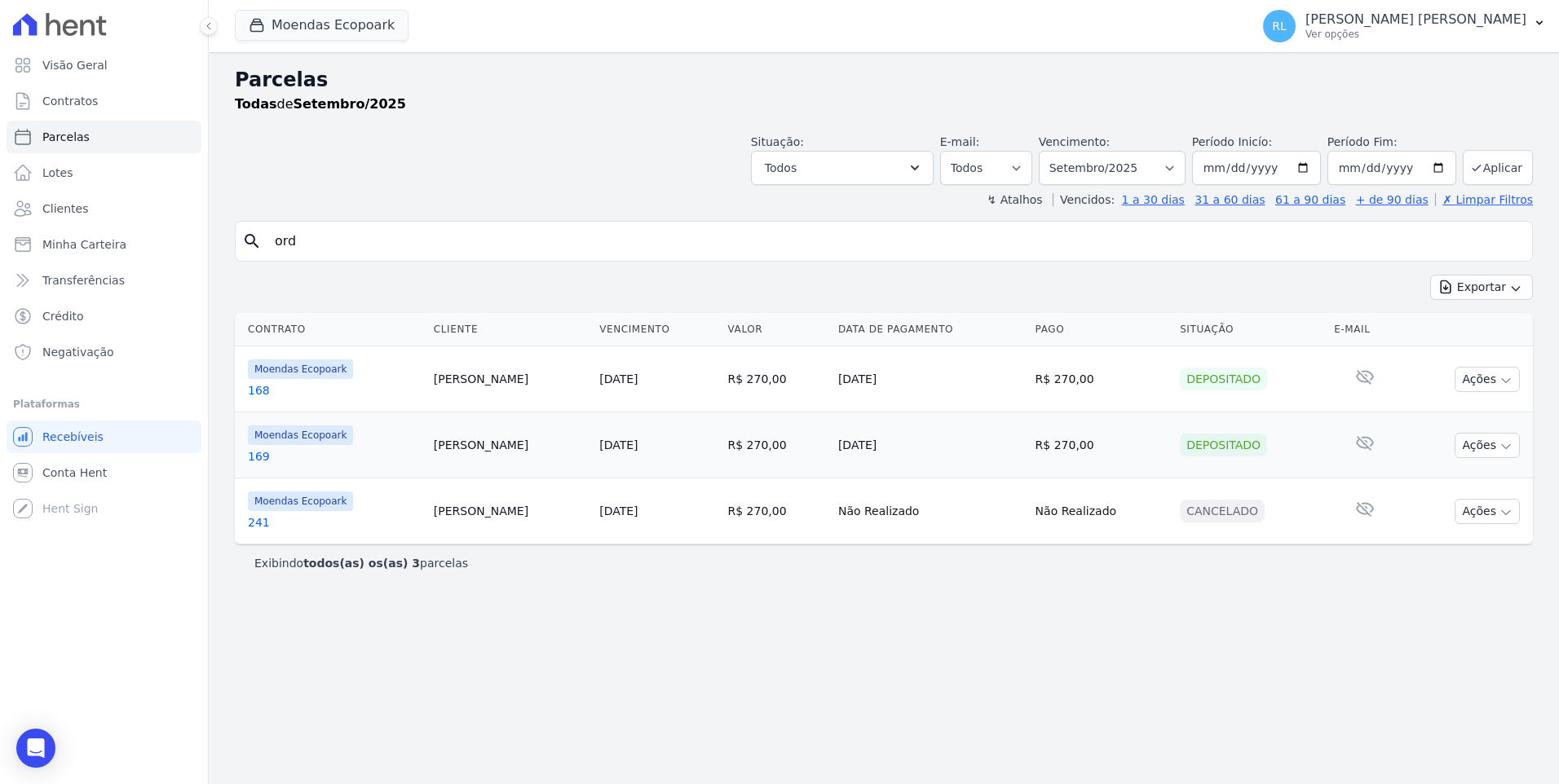
drag, startPoint x: 309, startPoint y: 245, endPoint x: 225, endPoint y: 245, distance: 84.0
click at [225, 245] on div "Parcelas Todas de Setembro/2025 Situação: Agendado Em Aberto Pago Processando C…" at bounding box center [883, 418] width 1351 height 732
type input "odir"
select select
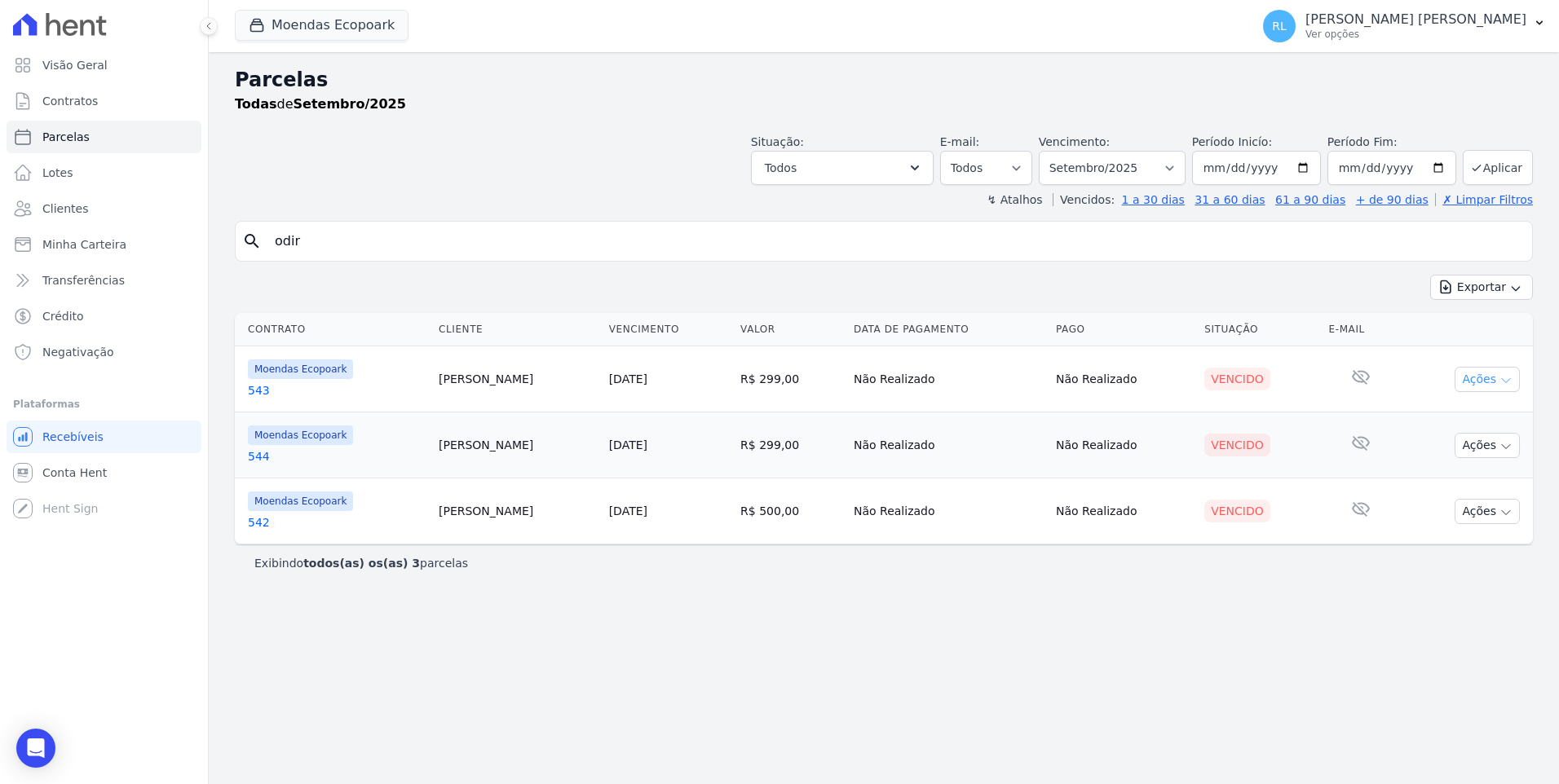
click at [1486, 382] on button "Ações" at bounding box center [1487, 379] width 66 height 25
click at [1456, 503] on link "Liquidação Manual" at bounding box center [1481, 507] width 156 height 31
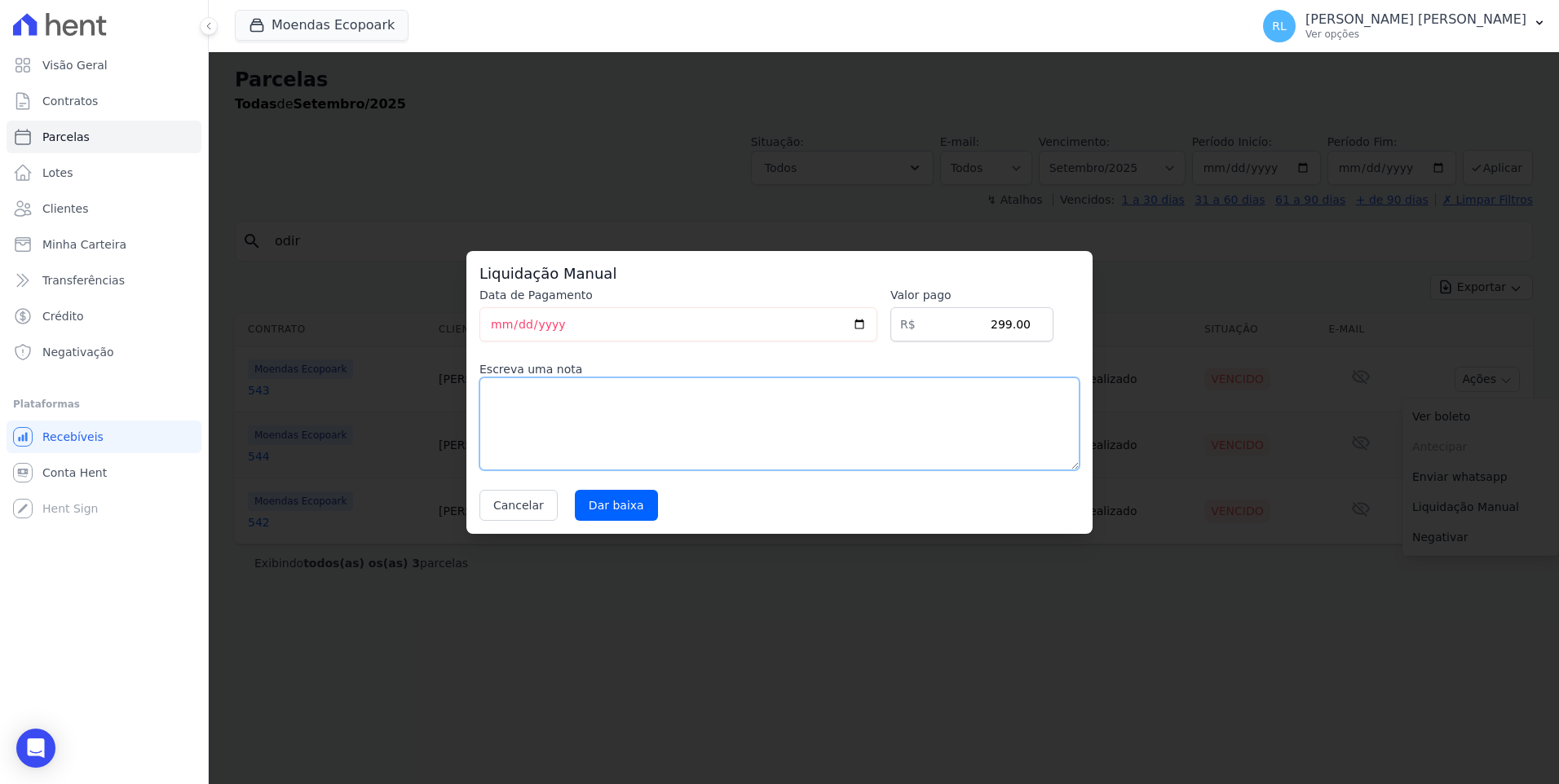
click at [642, 416] on textarea at bounding box center [780, 423] width 600 height 92
type textarea "pix"
click at [612, 503] on input "Dar baixa" at bounding box center [616, 505] width 84 height 31
select select
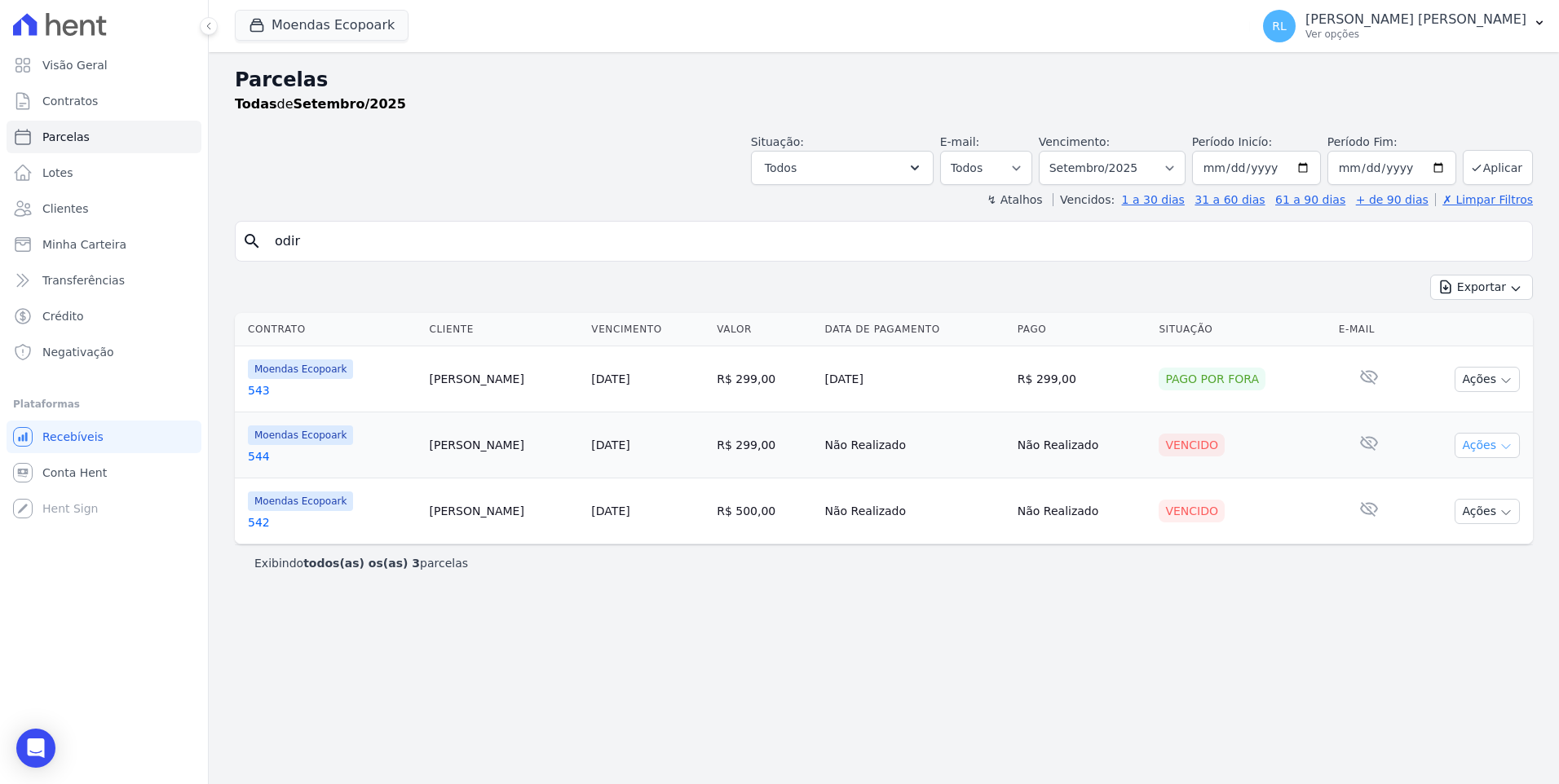
click at [1503, 443] on icon "button" at bounding box center [1506, 446] width 13 height 13
click at [1421, 568] on link "Liquidação Manual" at bounding box center [1481, 574] width 156 height 31
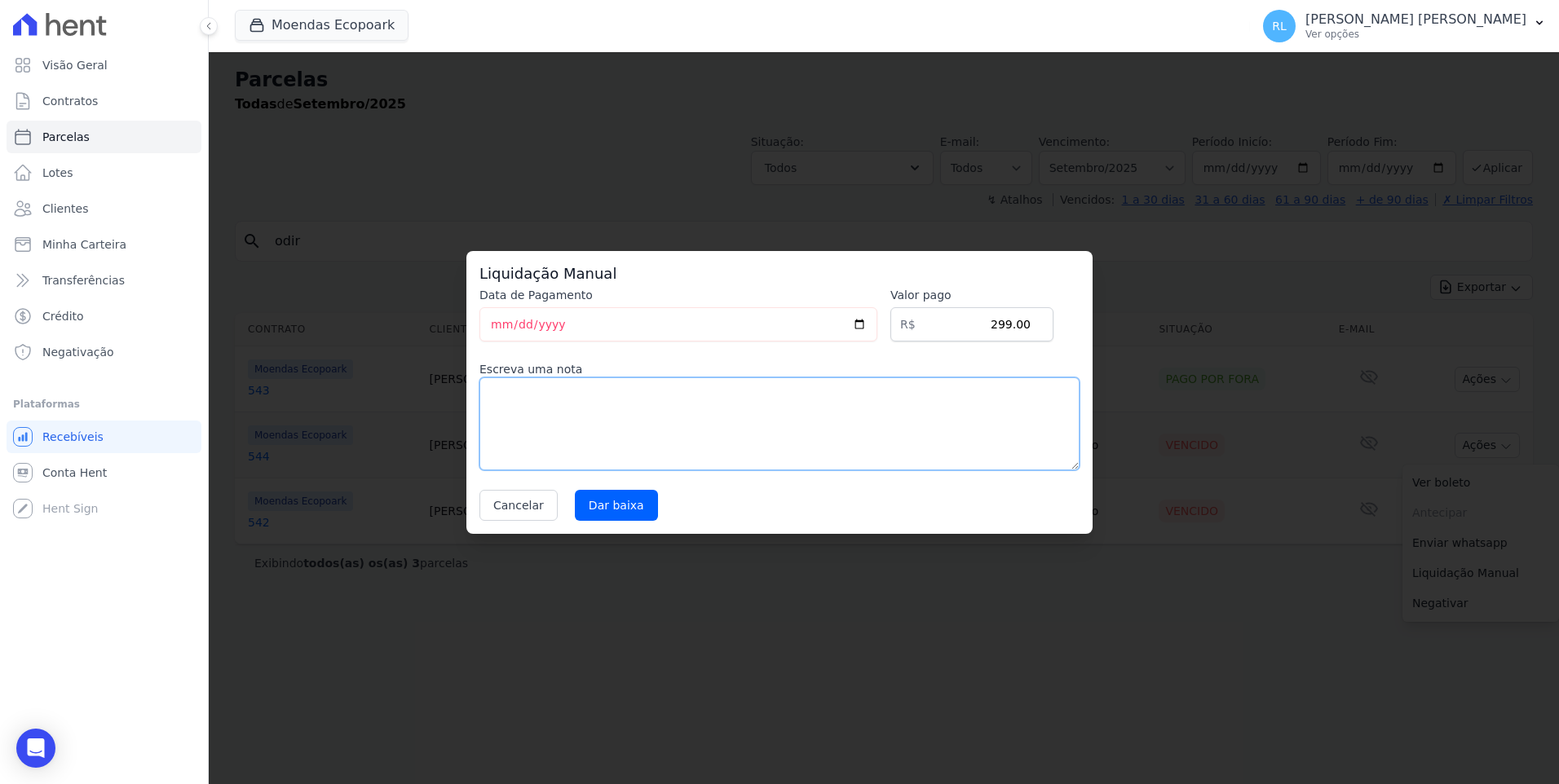
click at [563, 422] on textarea at bounding box center [780, 423] width 600 height 92
type textarea "pix"
click at [611, 490] on input "Dar baixa" at bounding box center [616, 505] width 84 height 31
select select
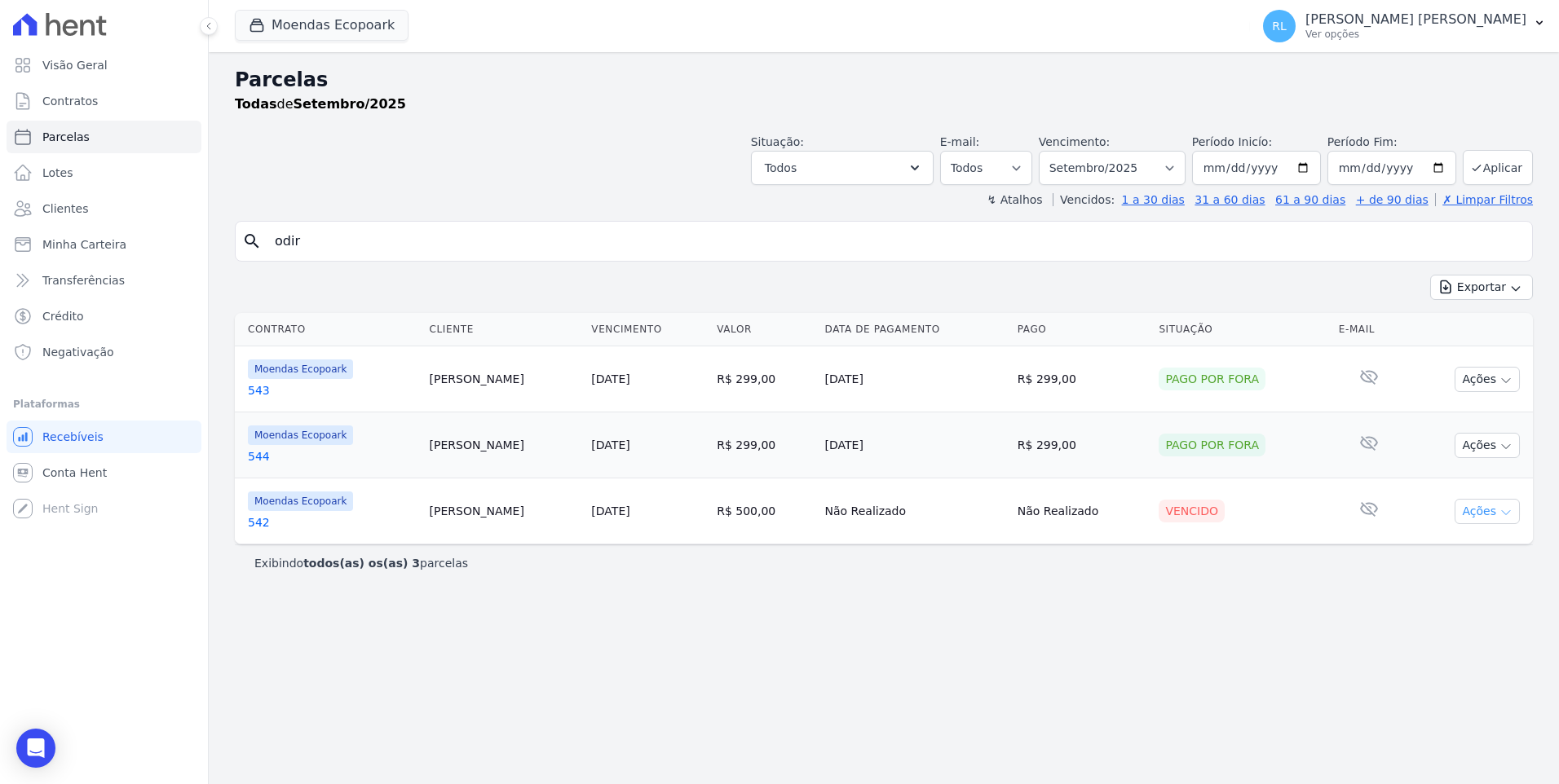
click at [1474, 511] on button "Ações" at bounding box center [1487, 511] width 66 height 25
click at [1451, 640] on link "Liquidação Manual" at bounding box center [1481, 639] width 156 height 31
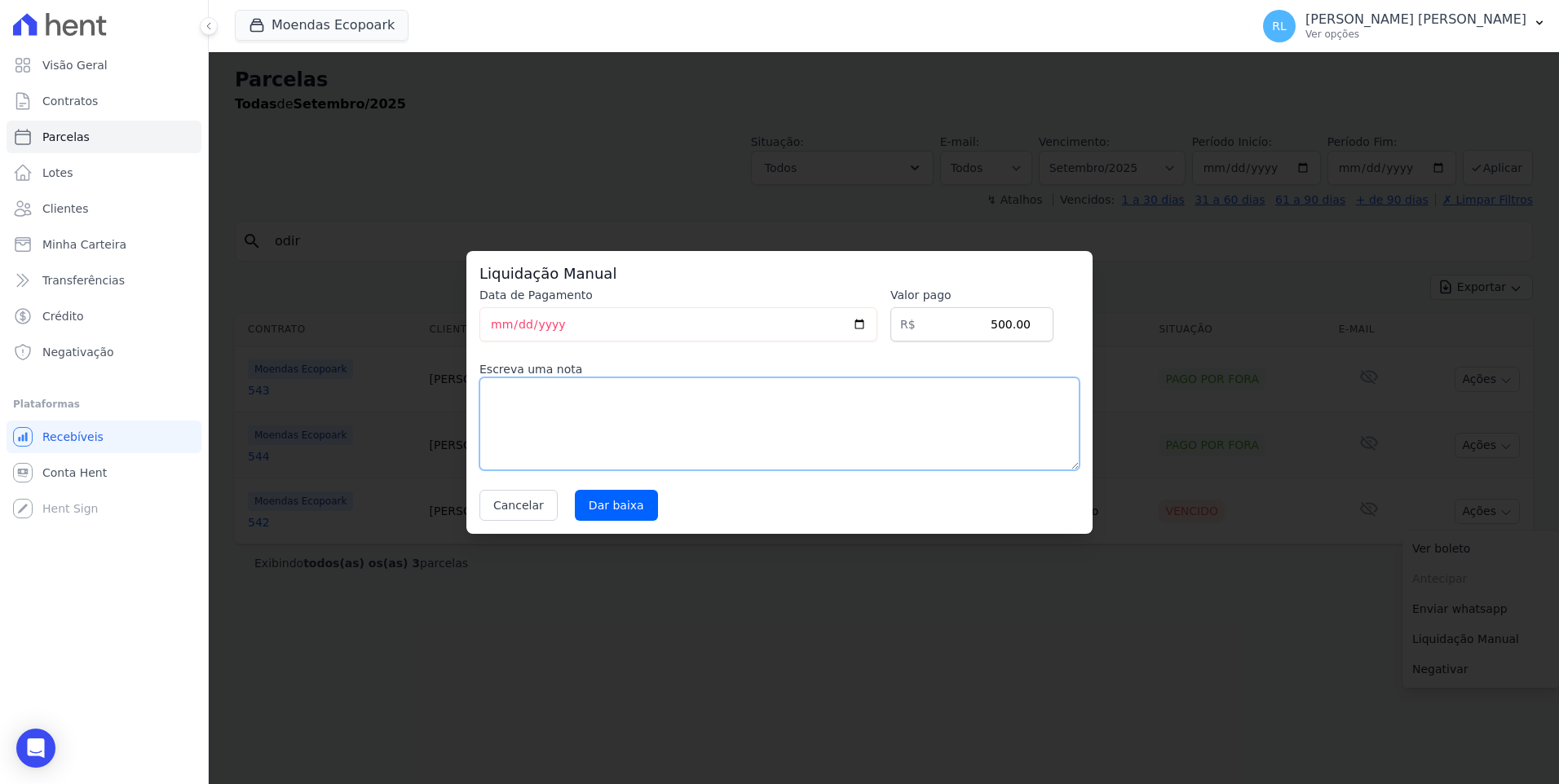
click at [633, 417] on textarea at bounding box center [780, 423] width 600 height 92
type textarea "pix"
click at [607, 506] on input "Dar baixa" at bounding box center [616, 505] width 84 height 31
select select
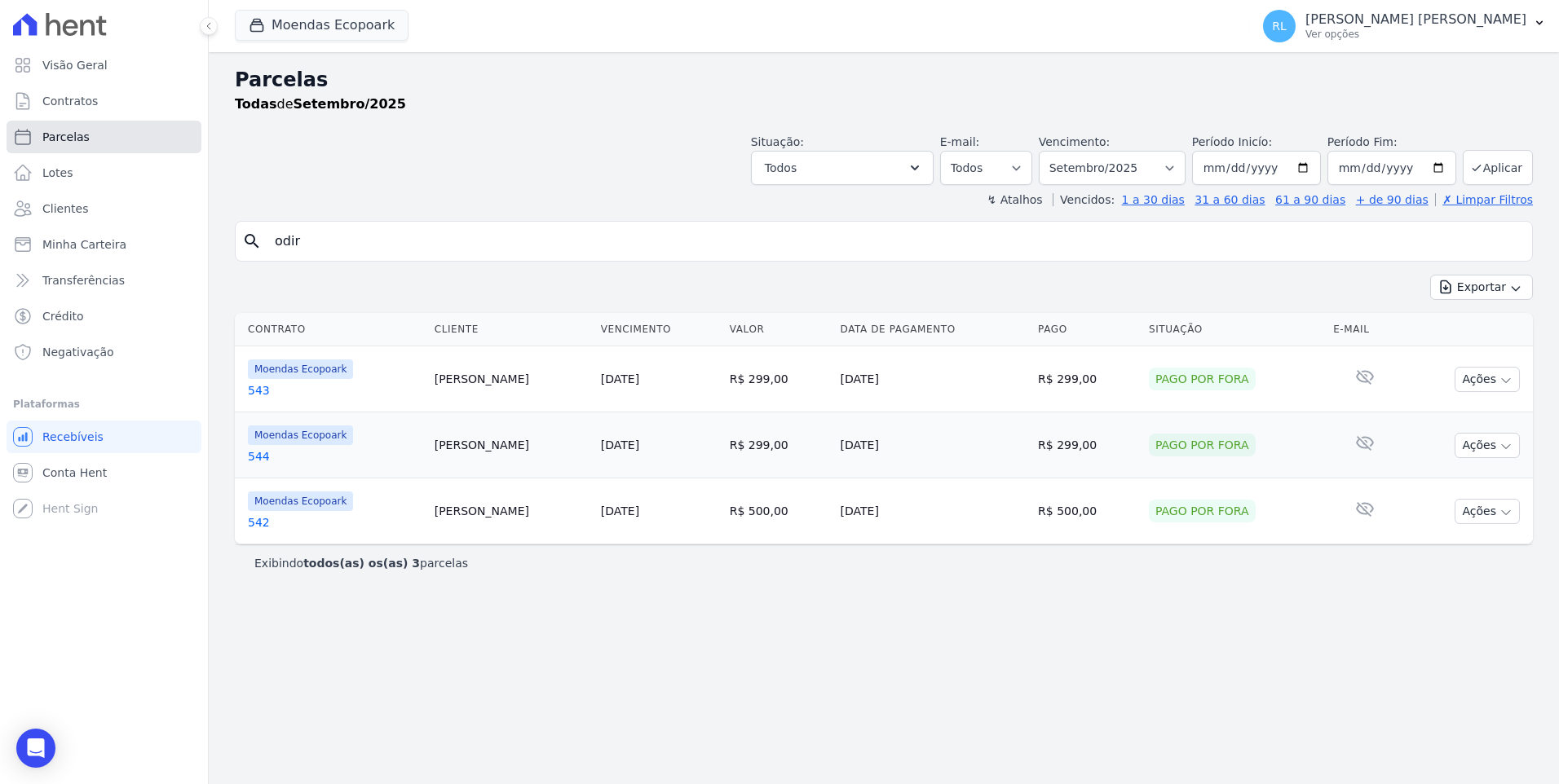
click at [97, 141] on link "Parcelas" at bounding box center [103, 137] width 195 height 32
select select
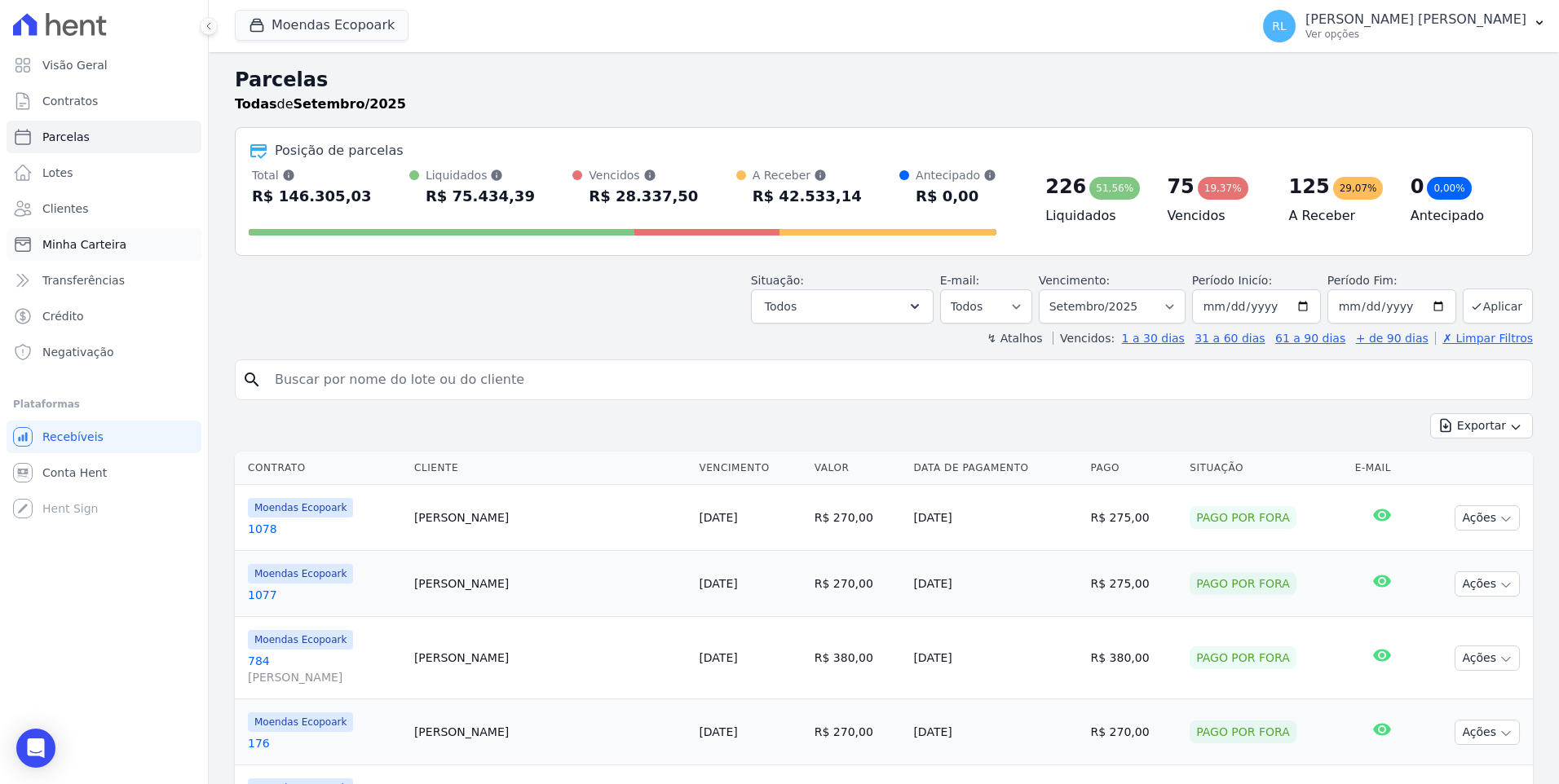
click at [113, 251] on span "Minha Carteira" at bounding box center [84, 244] width 84 height 16
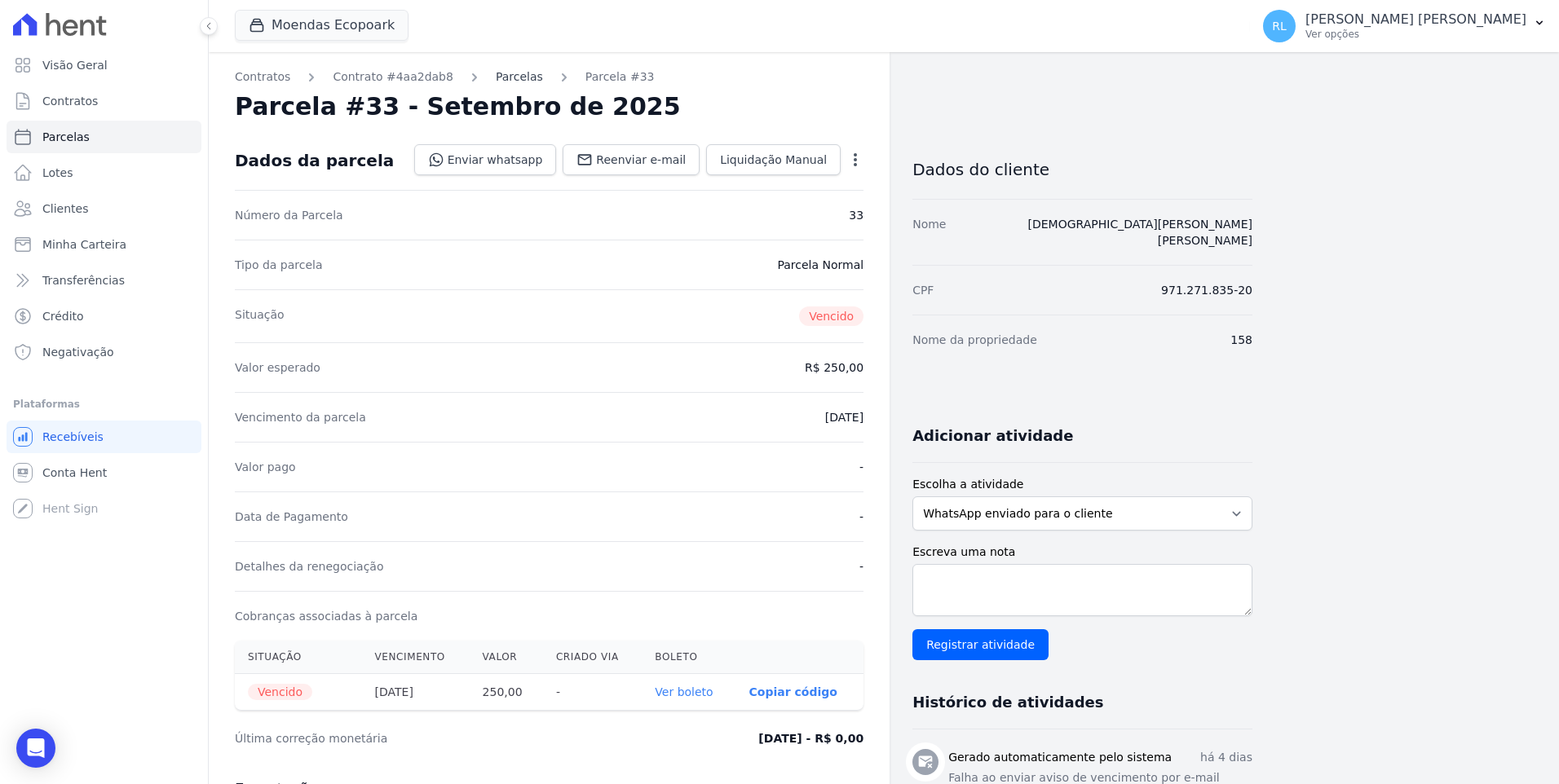
click at [496, 76] on link "Parcelas" at bounding box center [519, 76] width 48 height 17
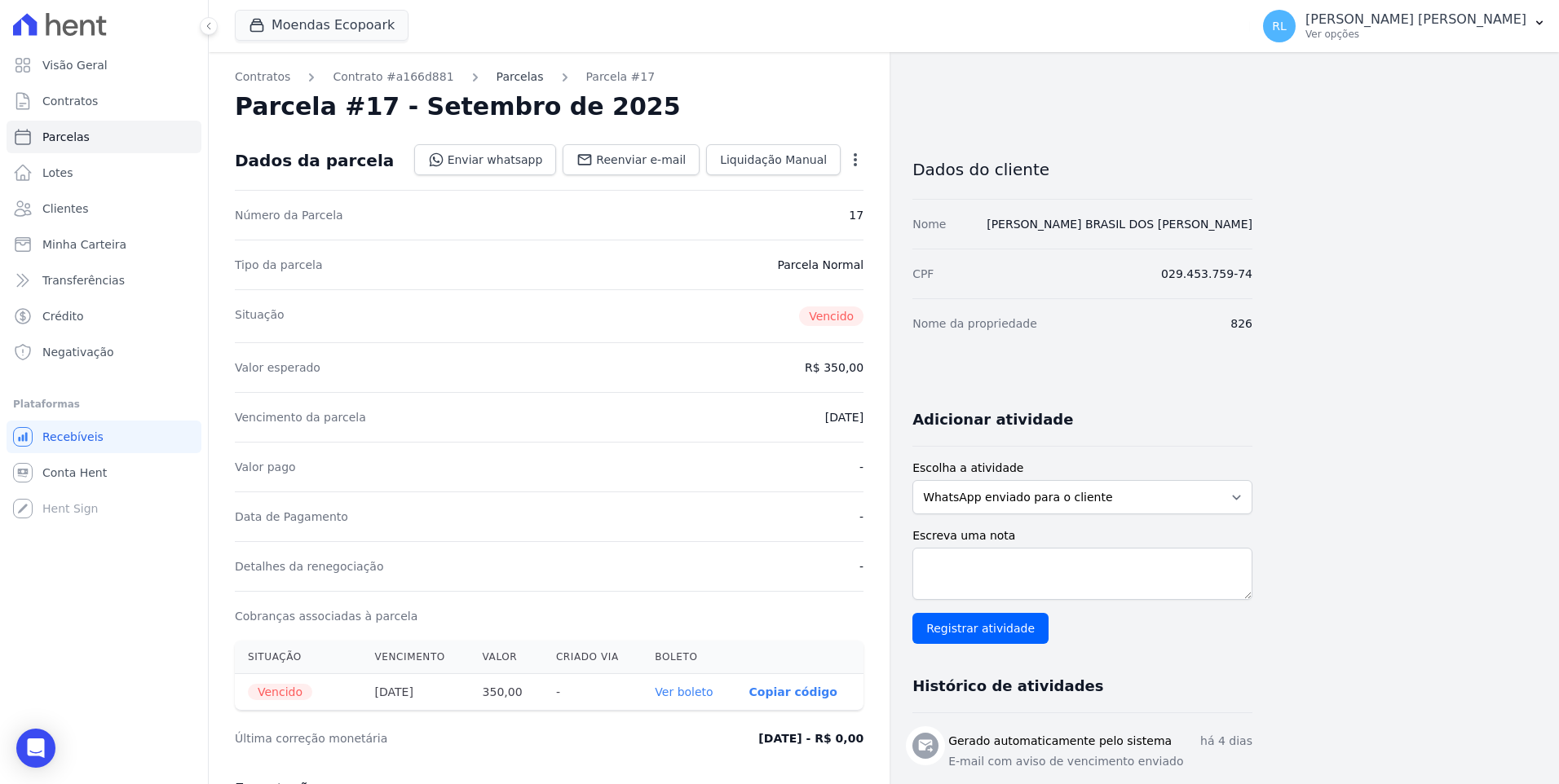
click at [497, 79] on link "Parcelas" at bounding box center [520, 76] width 48 height 17
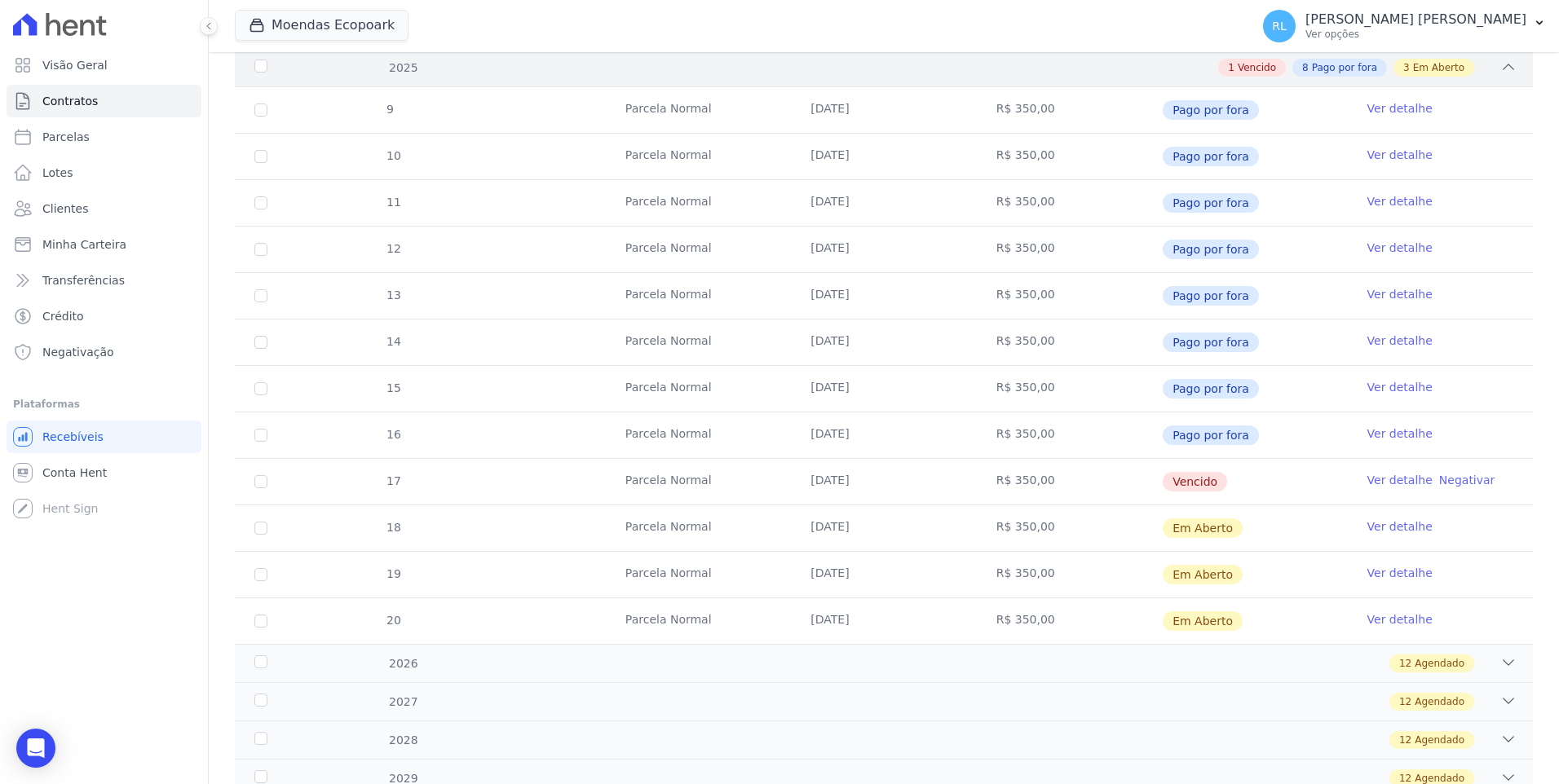
scroll to position [326, 0]
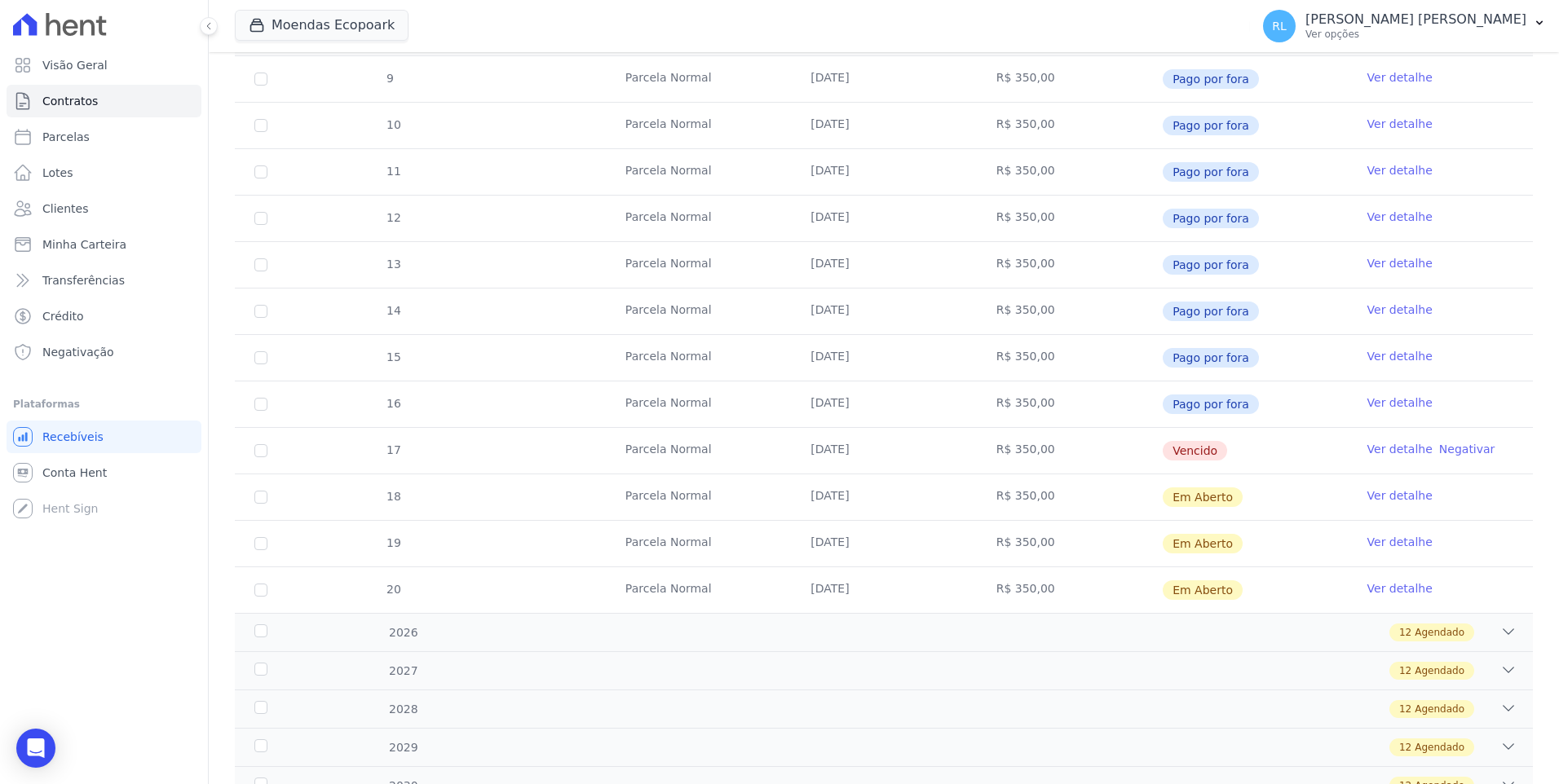
click at [1382, 408] on link "Ver detalhe" at bounding box center [1400, 402] width 66 height 16
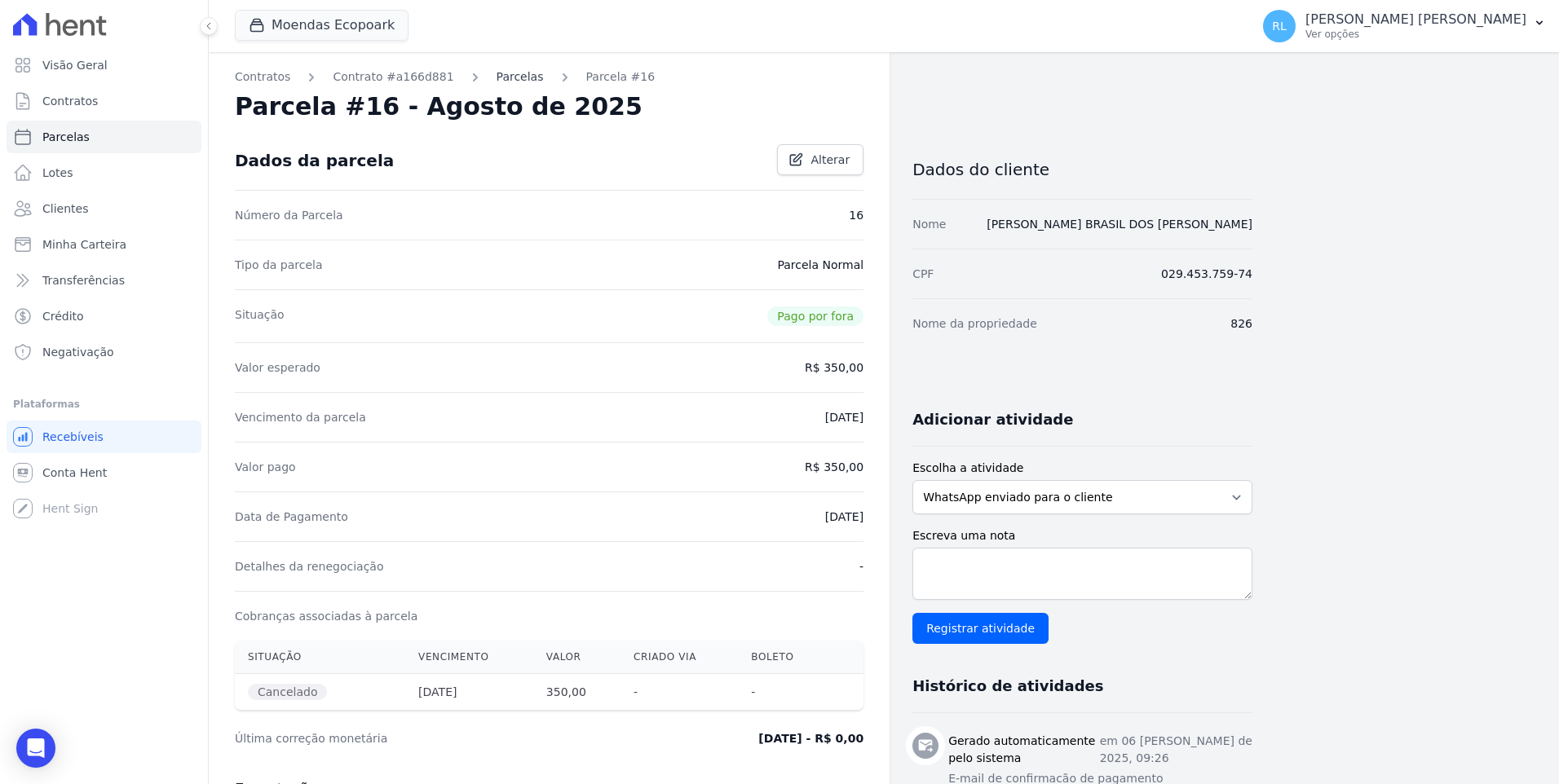
click at [497, 84] on link "Parcelas" at bounding box center [520, 76] width 48 height 17
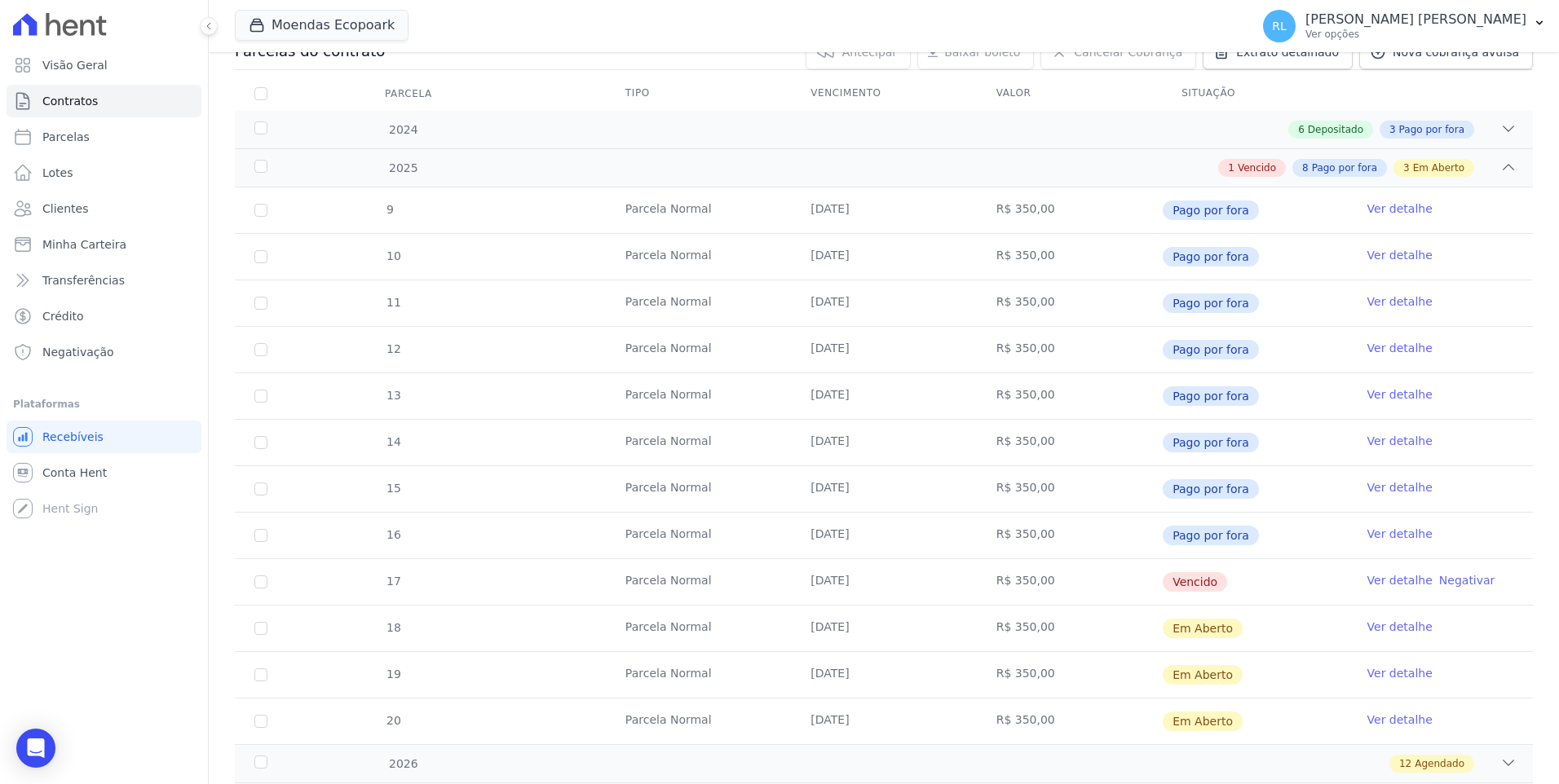
scroll to position [244, 0]
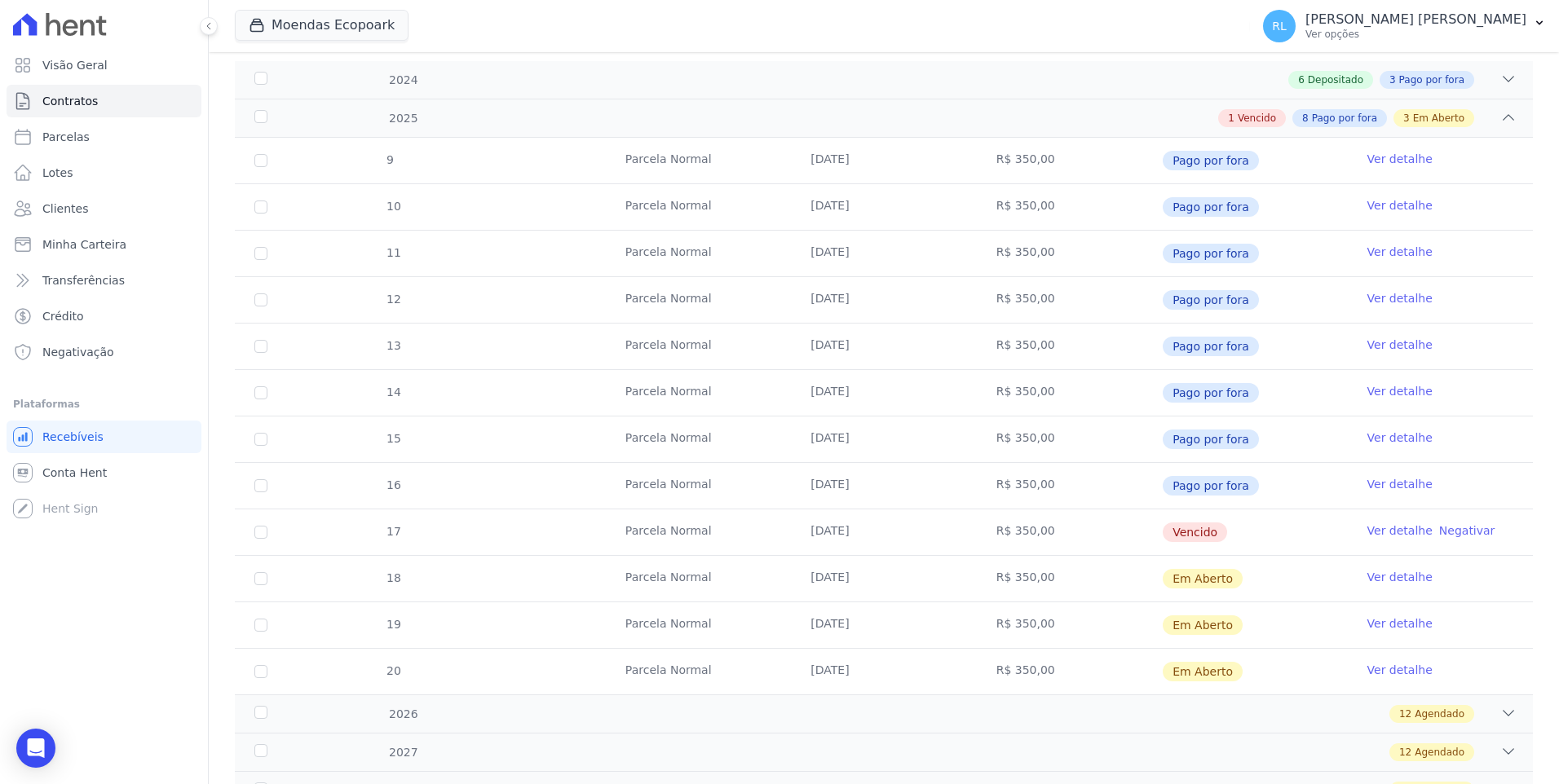
click at [1368, 531] on link "Ver detalhe" at bounding box center [1400, 531] width 66 height 16
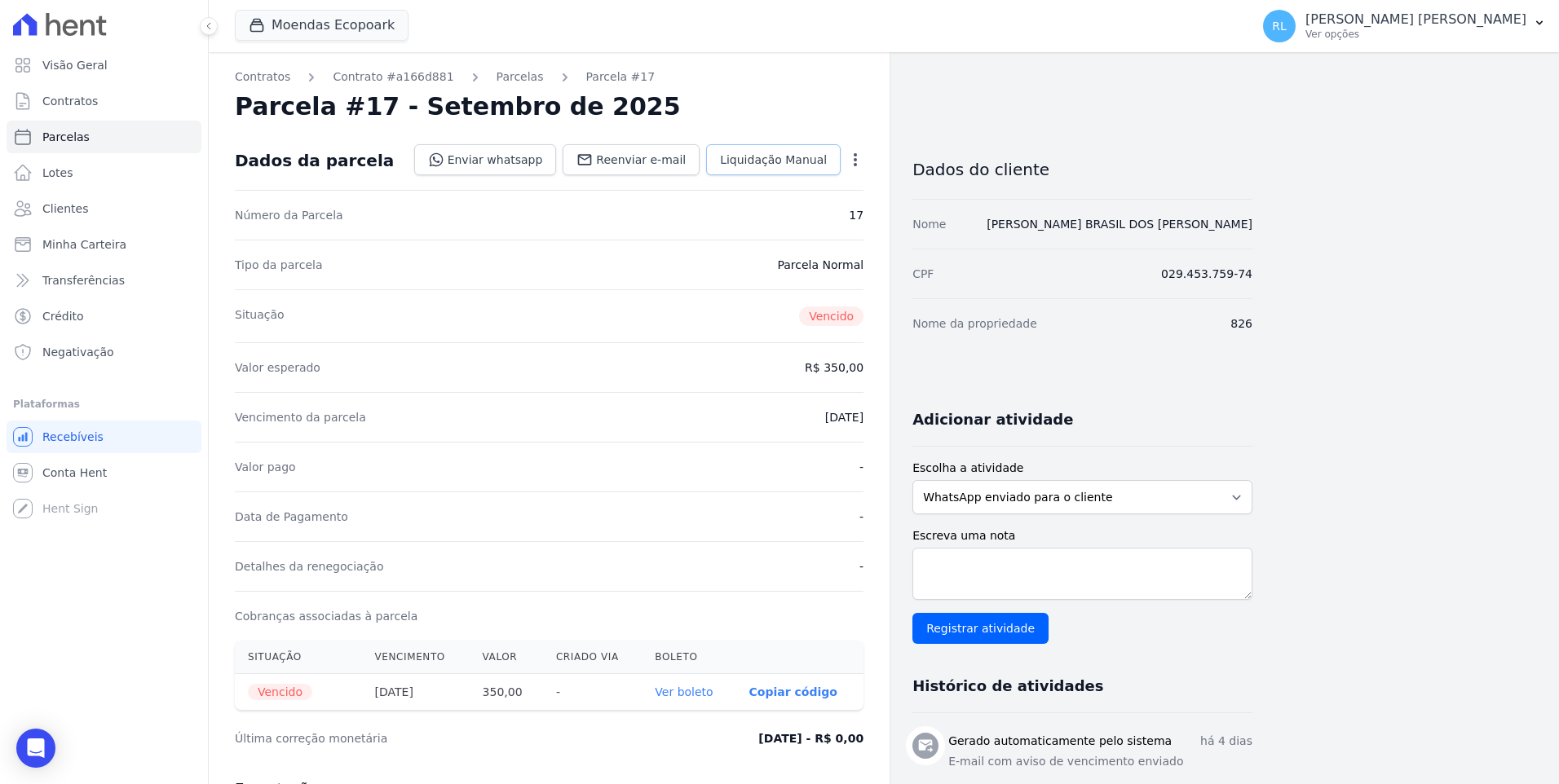
click at [779, 168] on link "Liquidação Manual" at bounding box center [774, 160] width 135 height 31
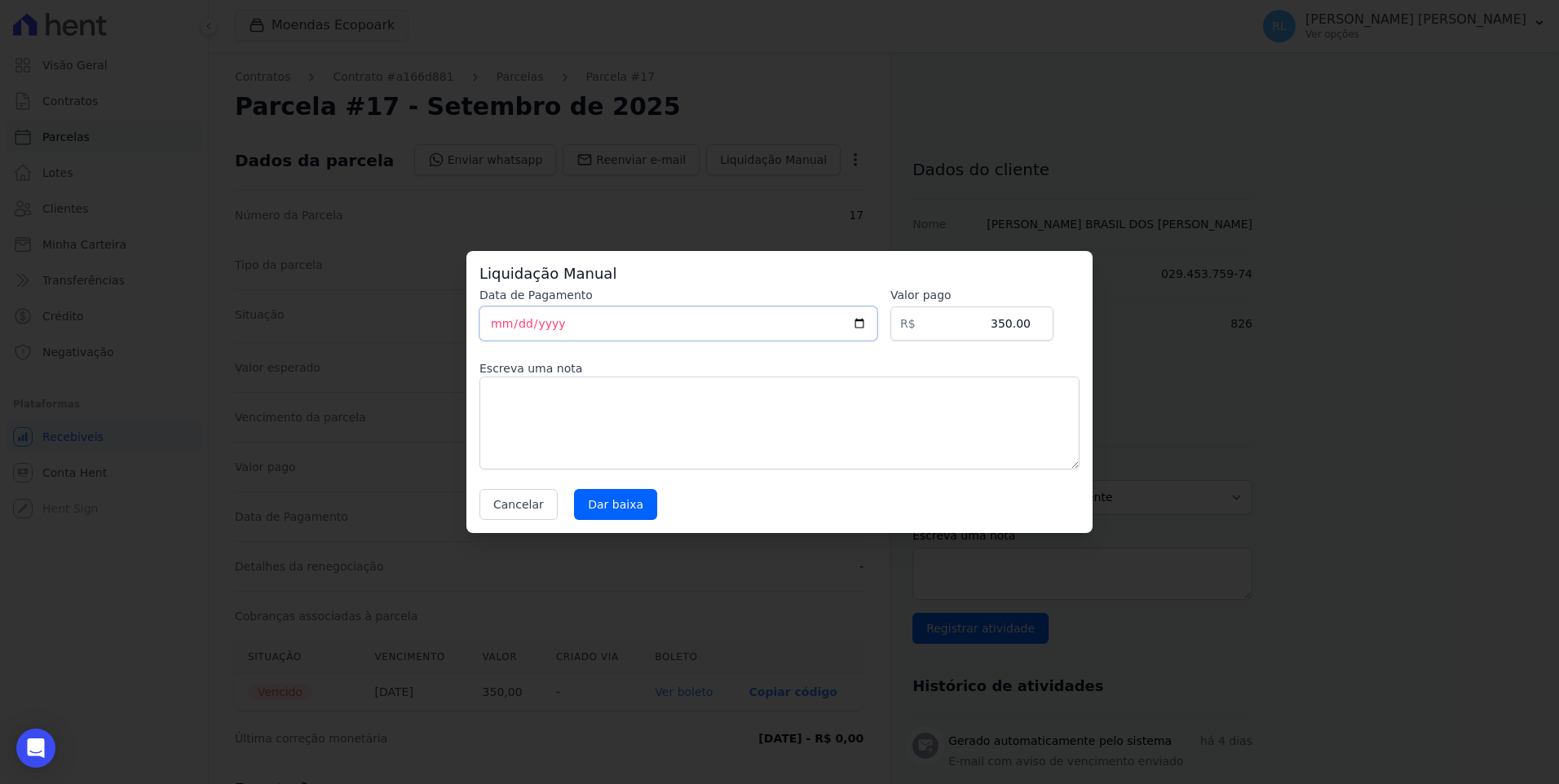
click at [494, 321] on input "[DATE]" at bounding box center [678, 323] width 398 height 34
type input "2025-09-09"
click at [580, 401] on textarea at bounding box center [780, 422] width 600 height 92
type textarea "pix"
click at [606, 506] on input "Dar baixa" at bounding box center [616, 504] width 84 height 31
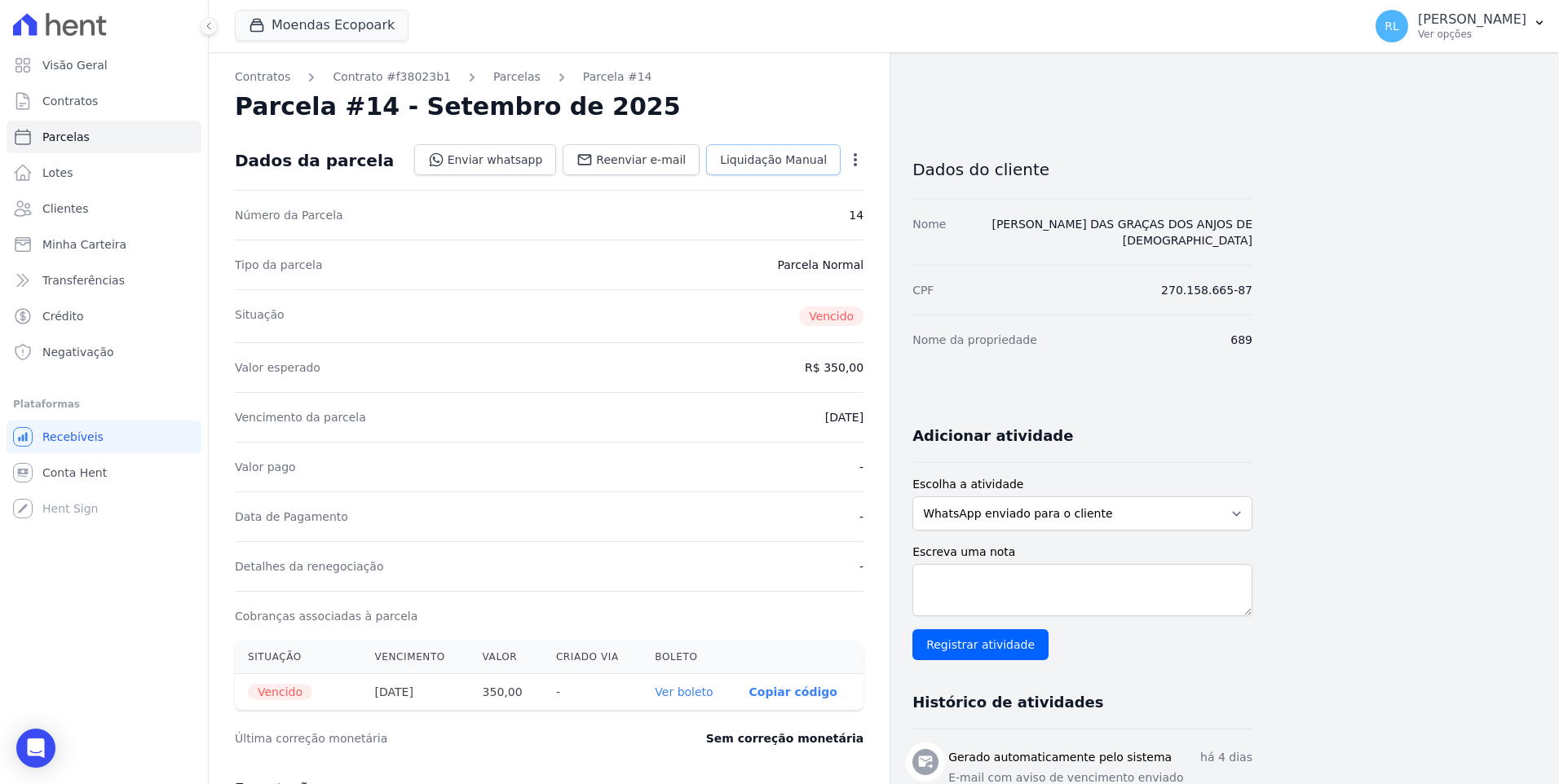
click at [770, 161] on span "Liquidação Manual" at bounding box center [773, 160] width 107 height 16
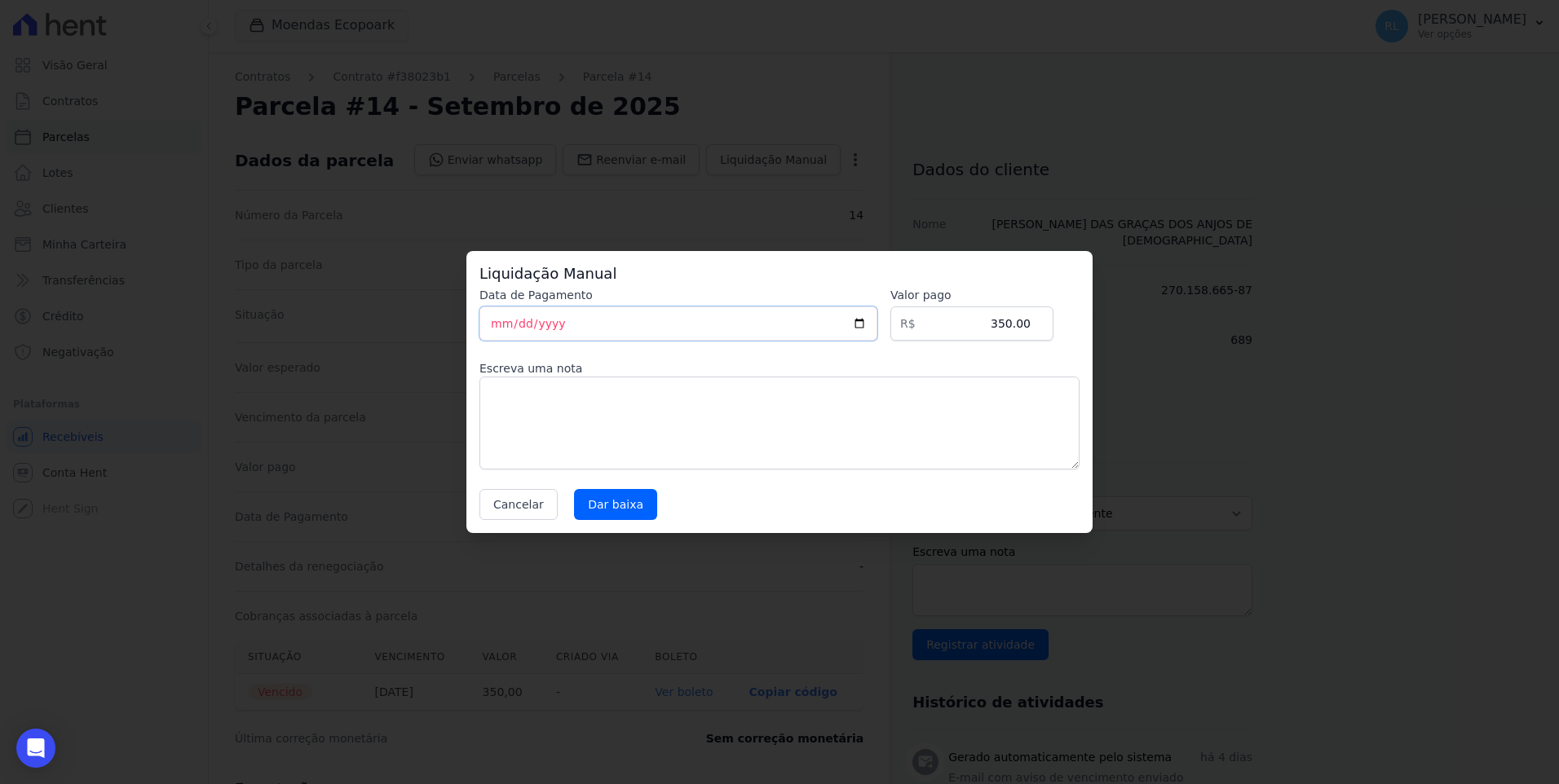
click at [496, 322] on input "[DATE]" at bounding box center [678, 323] width 398 height 34
type input "[DATE]"
click at [542, 407] on textarea at bounding box center [780, 422] width 600 height 92
type textarea "pix"
click at [603, 509] on input "Dar baixa" at bounding box center [616, 504] width 84 height 31
